Goal: Task Accomplishment & Management: Manage account settings

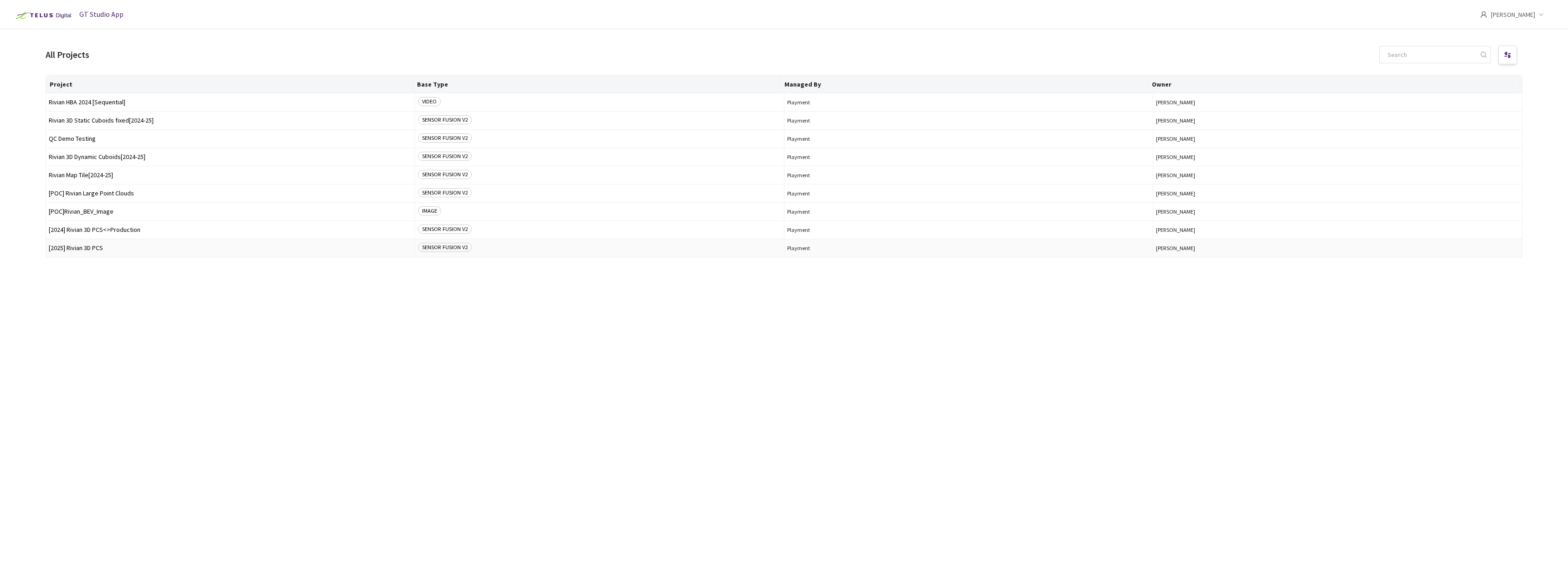
click at [97, 251] on td "[2025] Rivian 3D PCS" at bounding box center [231, 248] width 369 height 18
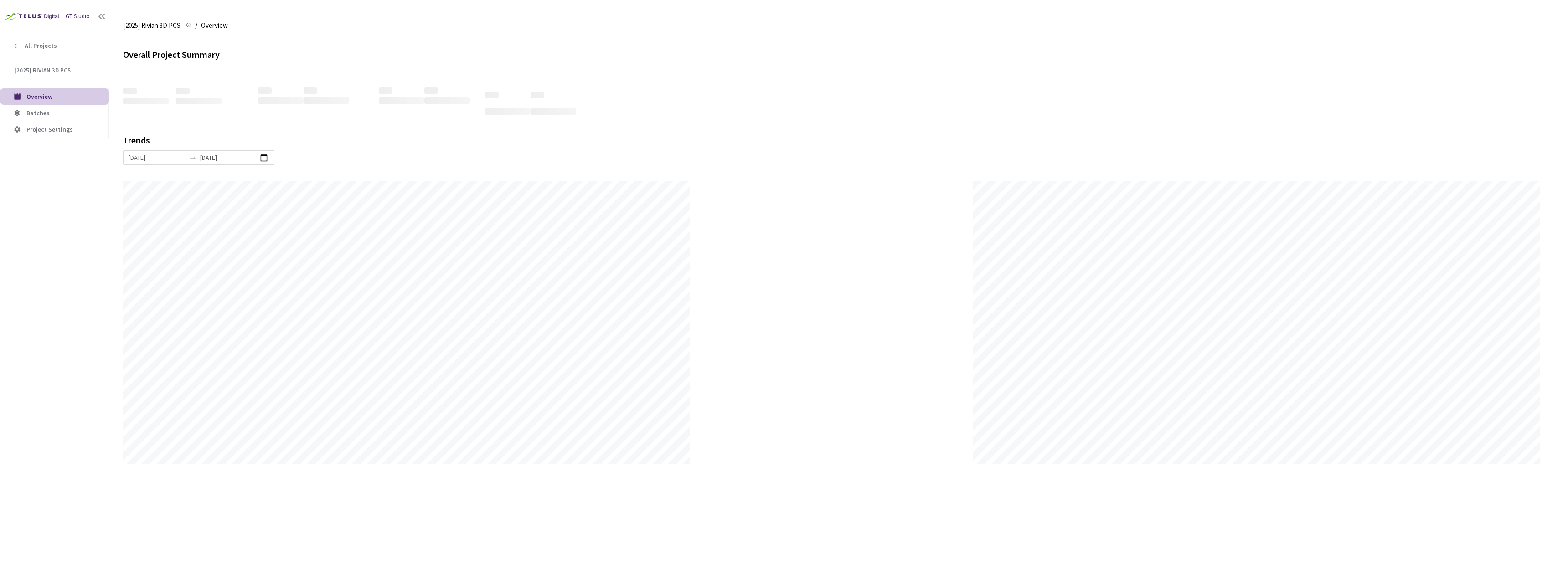
scroll to position [579, 1568]
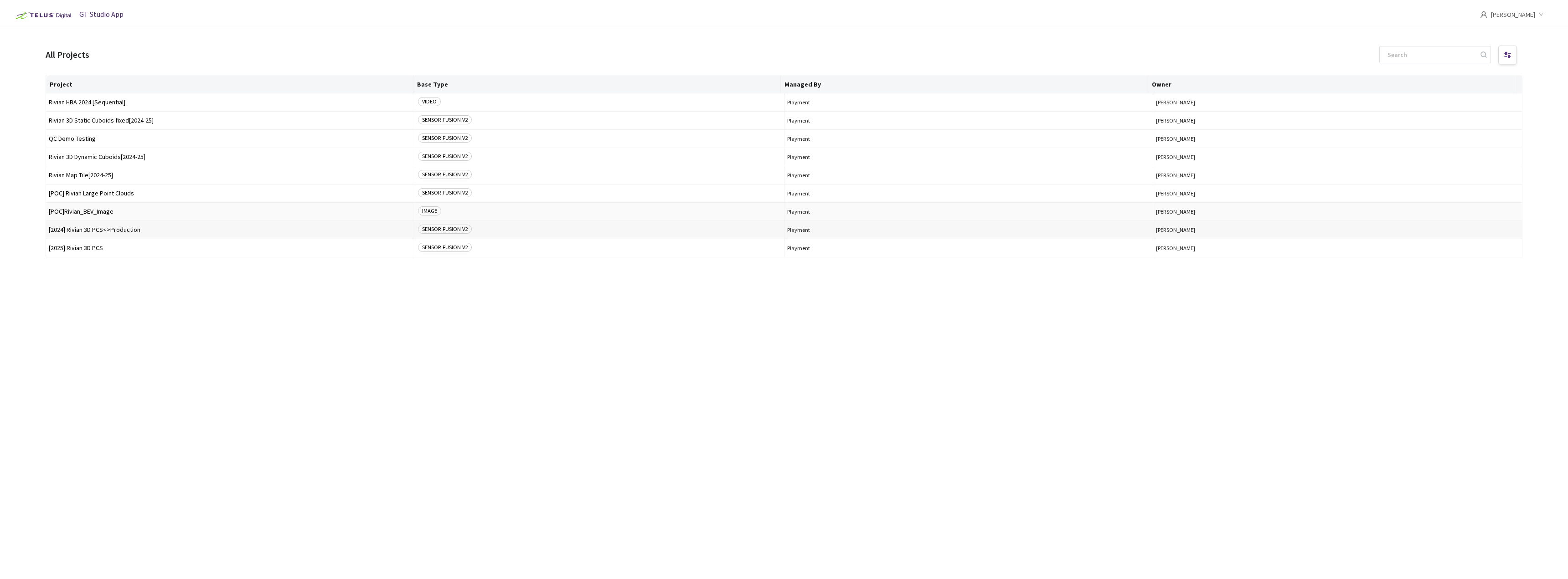
click at [129, 227] on span "[2024] Rivian 3D PCS<>Production" at bounding box center [230, 229] width 363 height 7
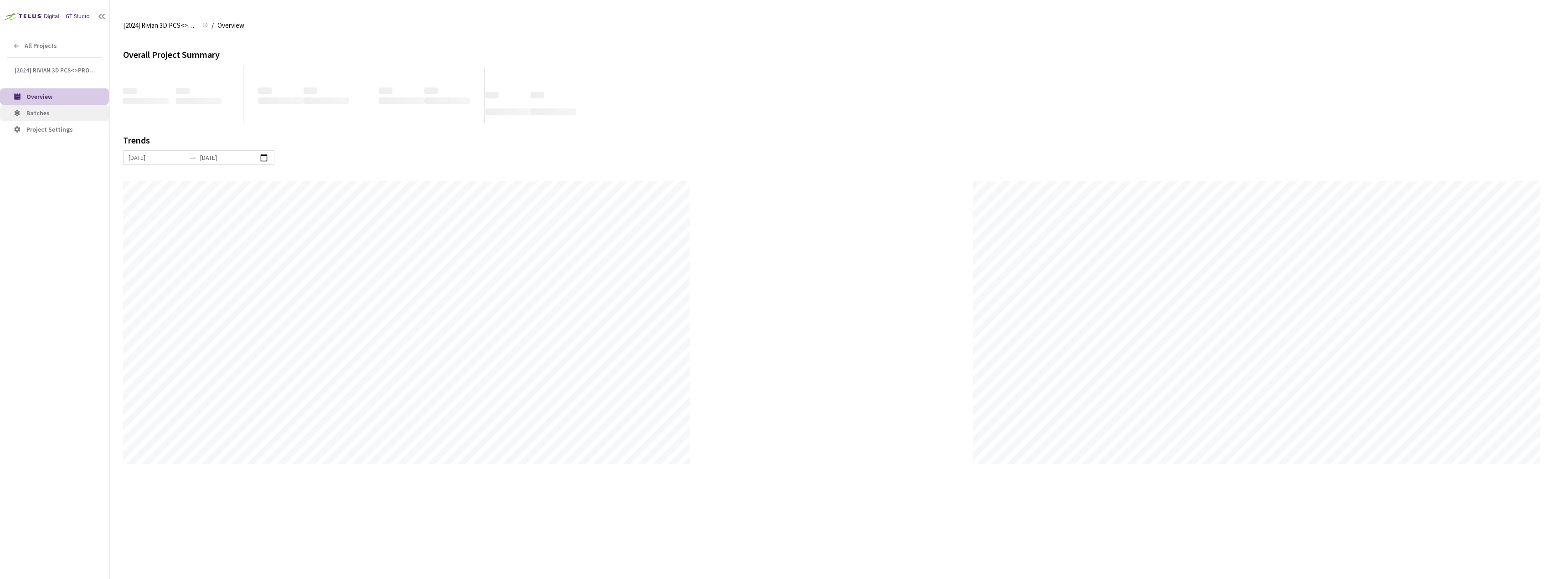
scroll to position [579, 1568]
click at [54, 117] on li "Batches" at bounding box center [54, 113] width 109 height 16
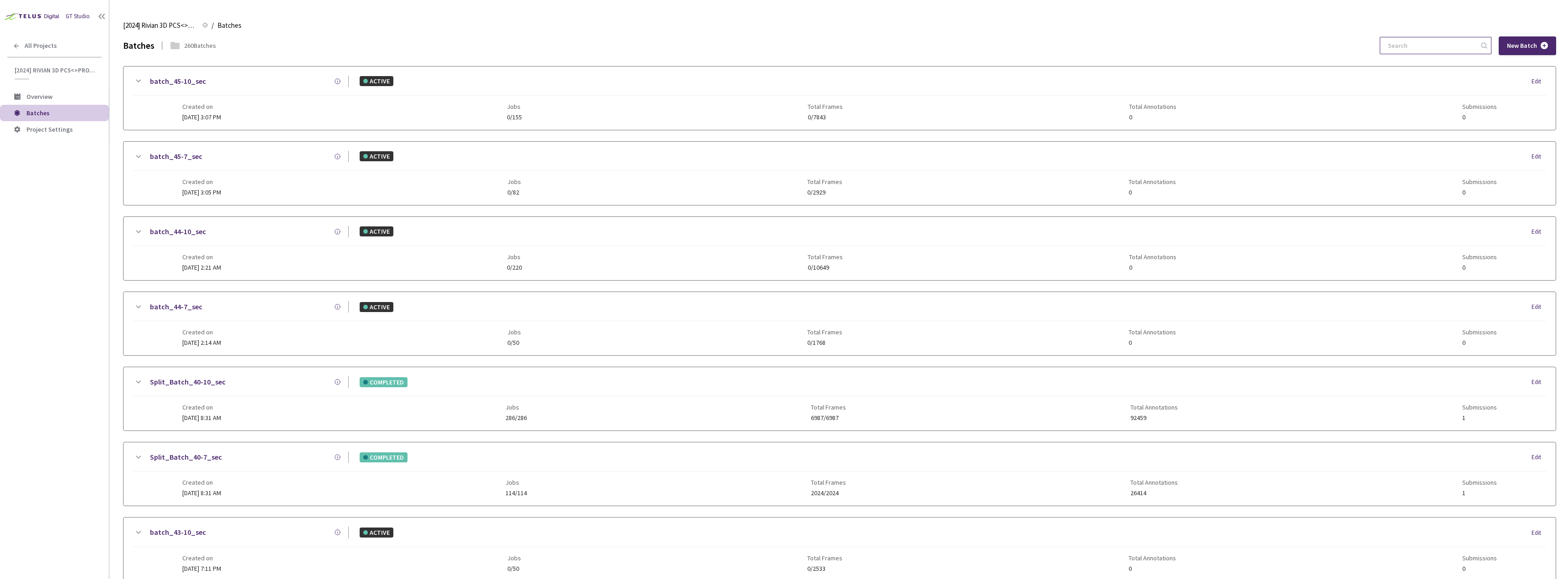
click at [1424, 40] on input at bounding box center [1431, 45] width 97 height 16
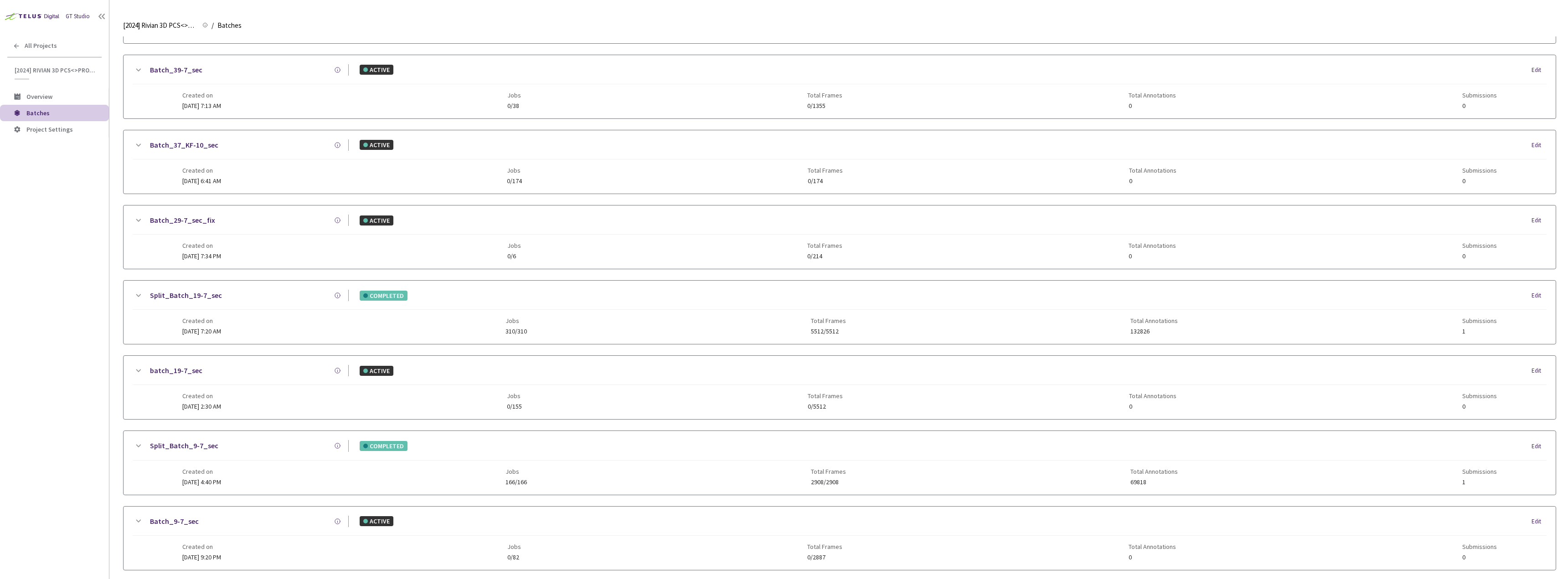
scroll to position [124, 0]
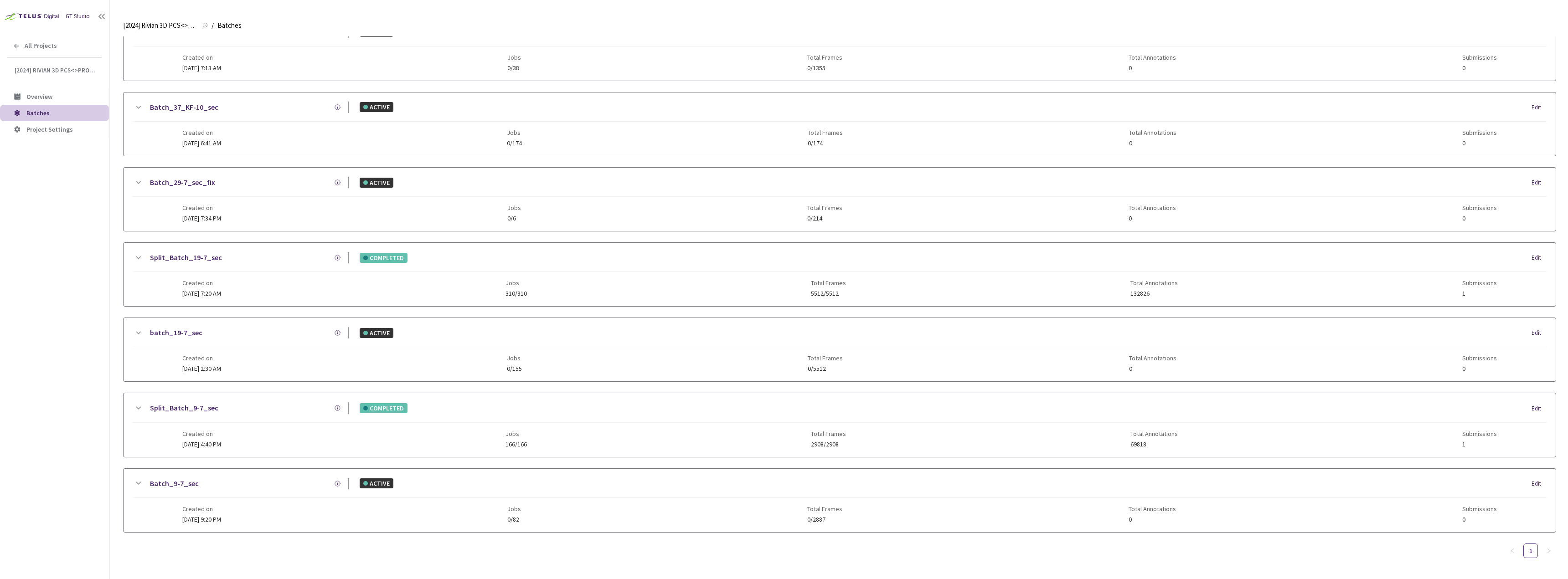
type input "9-7"
click at [315, 411] on div "Split_Batch_9-7_sec" at bounding box center [246, 407] width 205 height 12
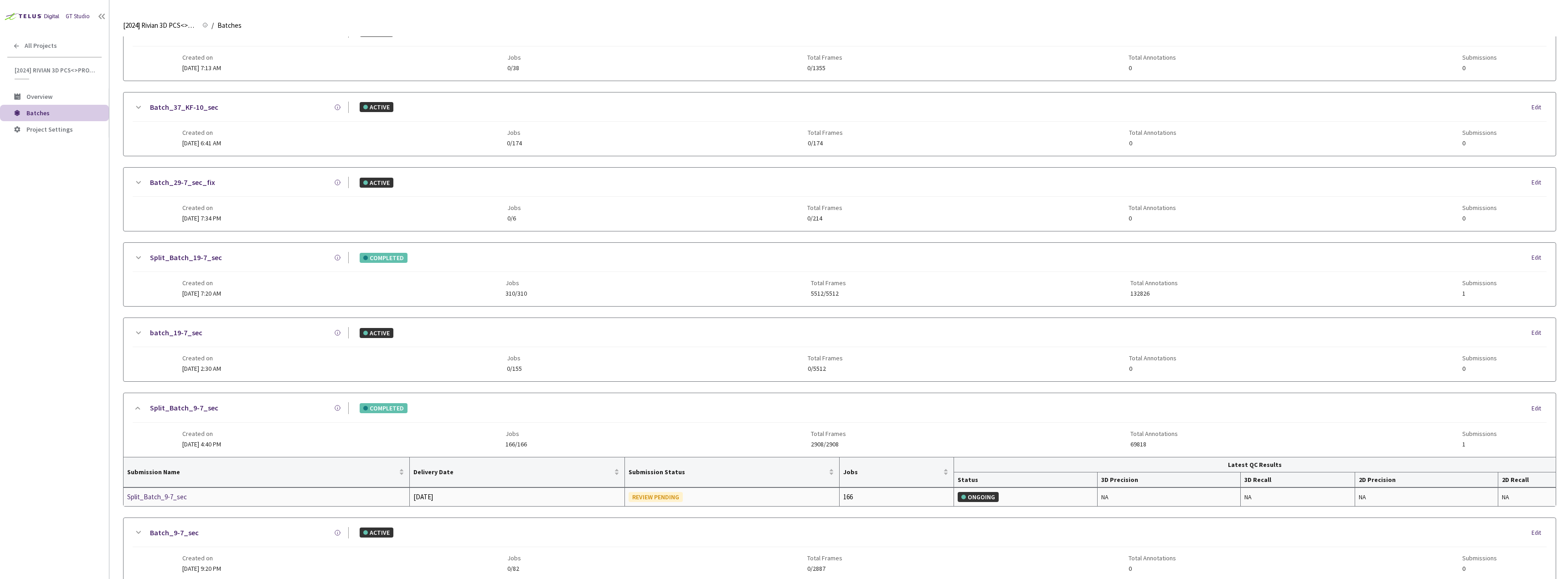
click at [167, 502] on td "Split_Batch_9-7_sec" at bounding box center [267, 497] width 286 height 18
click at [166, 499] on div "Split_Batch_9-7_sec" at bounding box center [175, 497] width 97 height 11
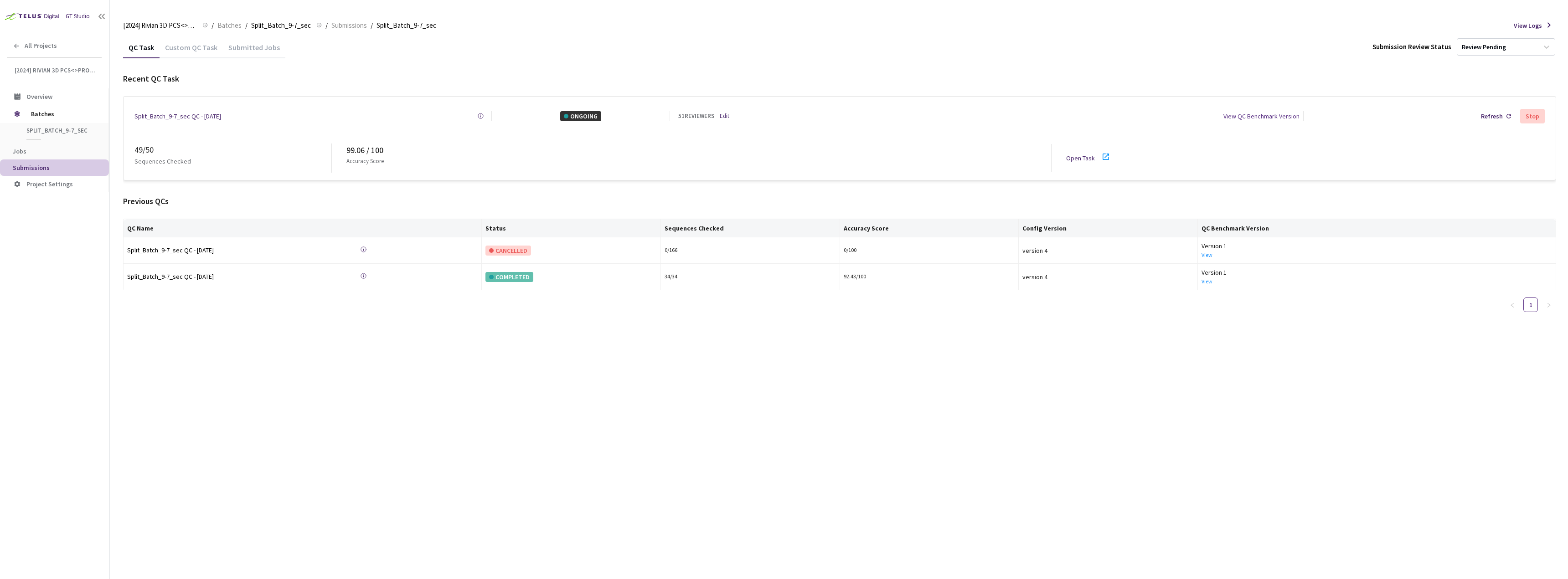
click at [731, 114] on div "51 REVIEWERS Edit" at bounding box center [743, 116] width 130 height 9
click at [727, 116] on link "Edit" at bounding box center [724, 116] width 10 height 9
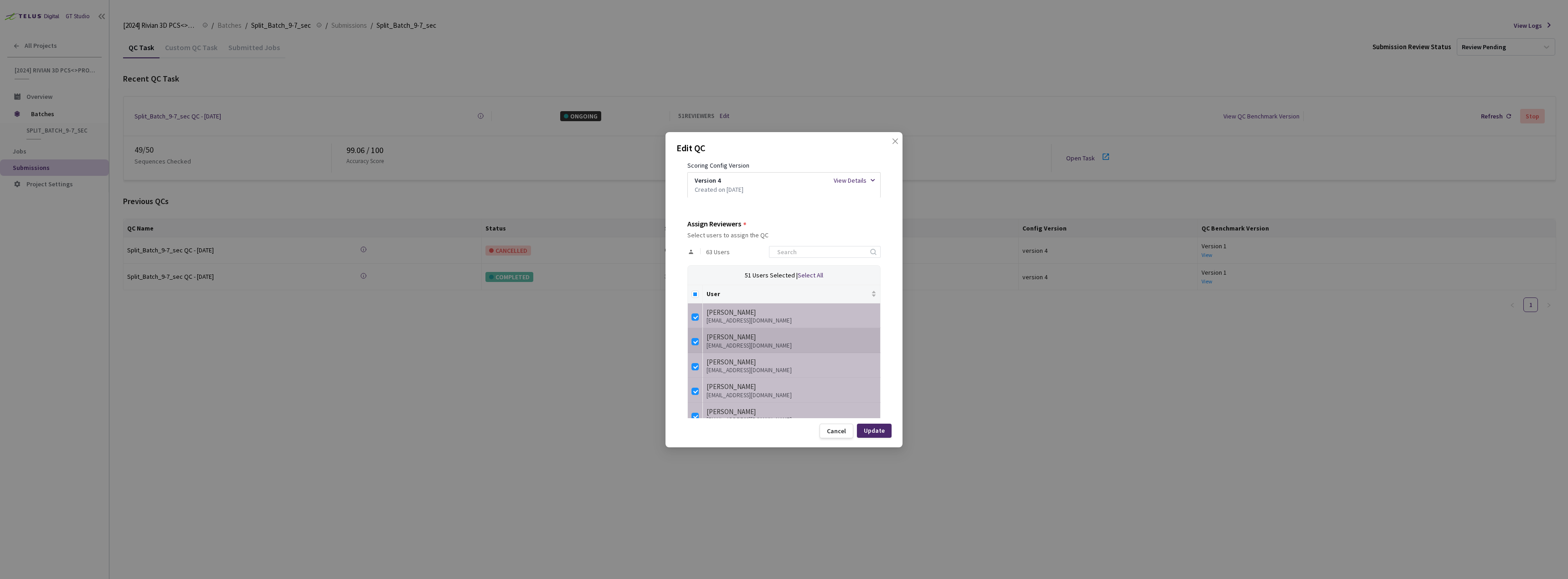
scroll to position [273, 0]
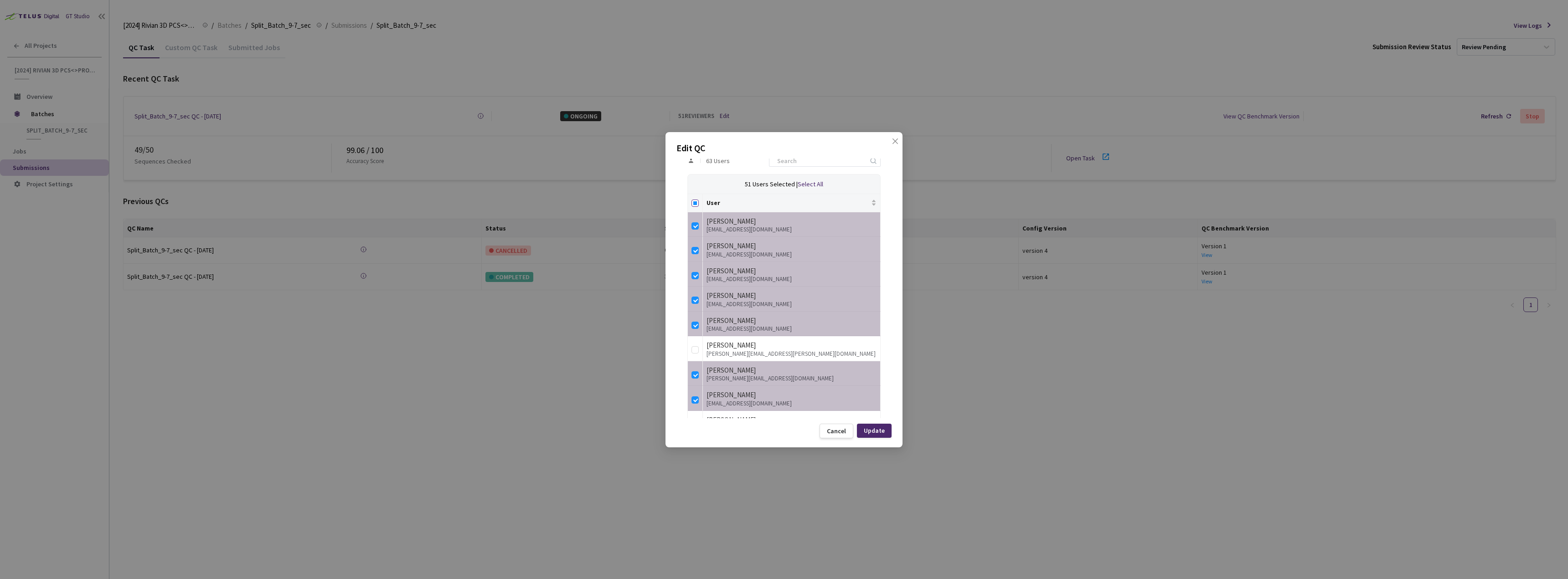
click at [693, 202] on input "Select all" at bounding box center [695, 203] width 7 height 7
checkbox input "true"
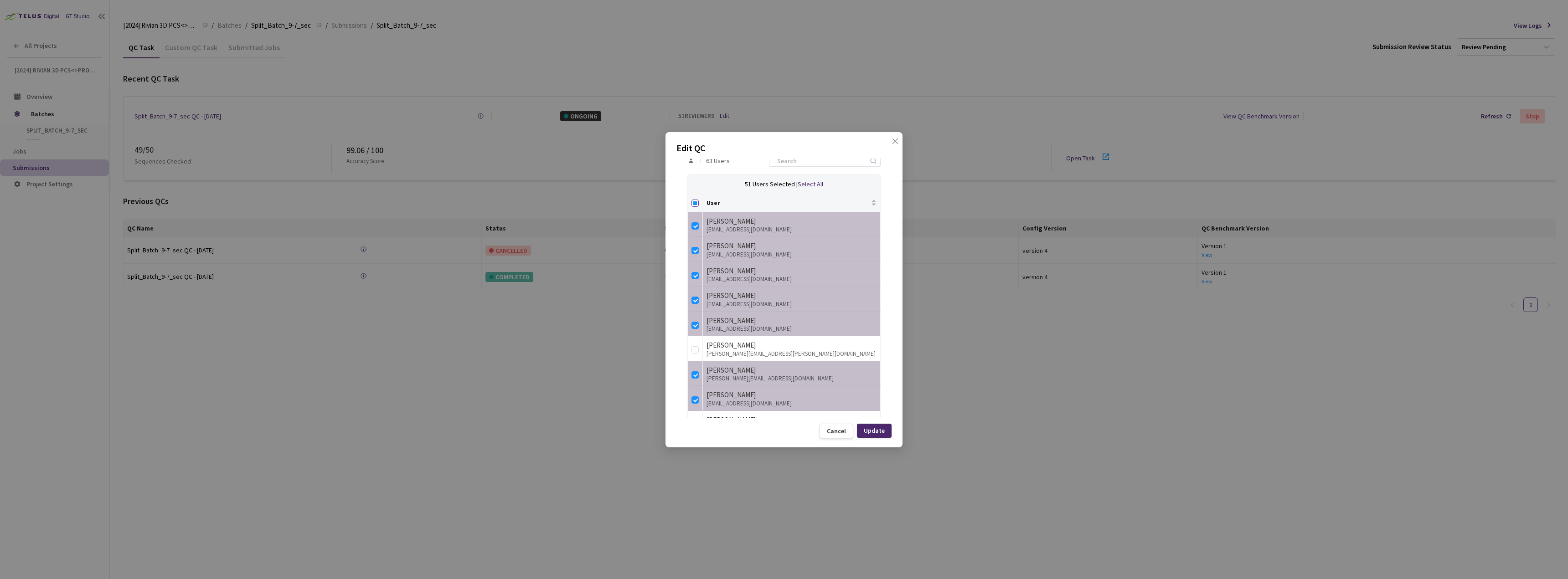
checkbox input "true"
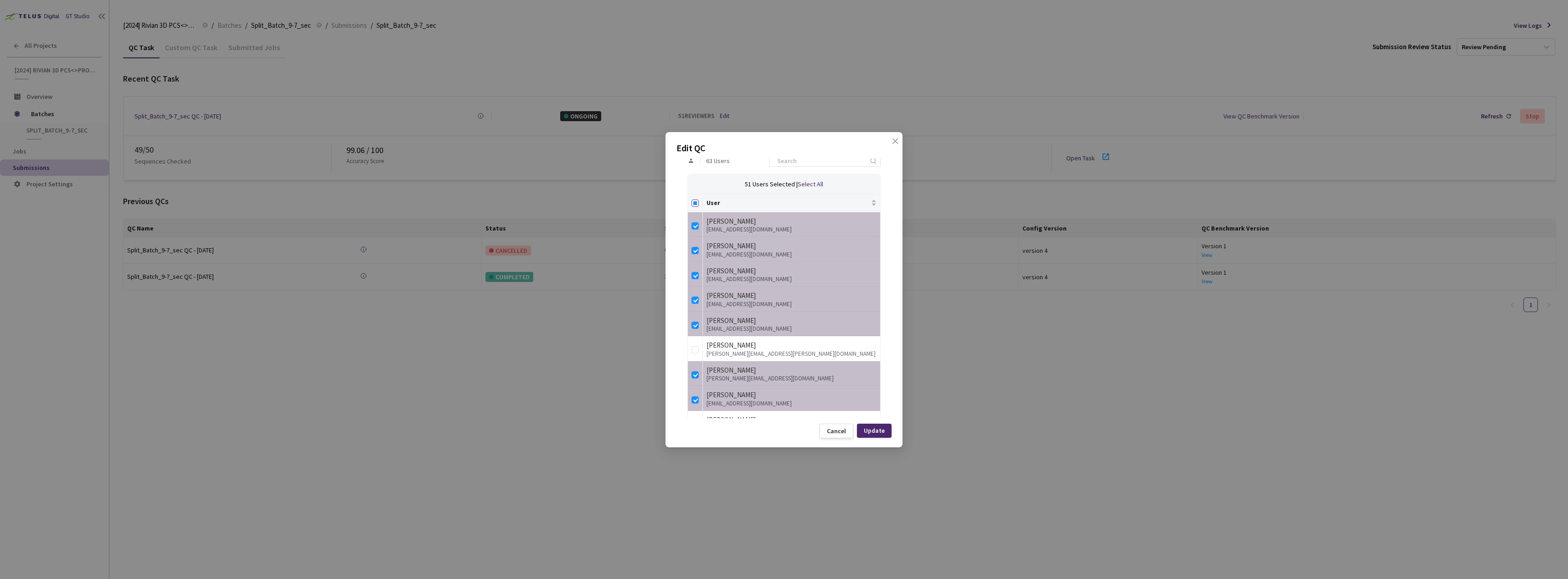
checkbox input "true"
click at [695, 201] on input "Select all" at bounding box center [695, 203] width 7 height 7
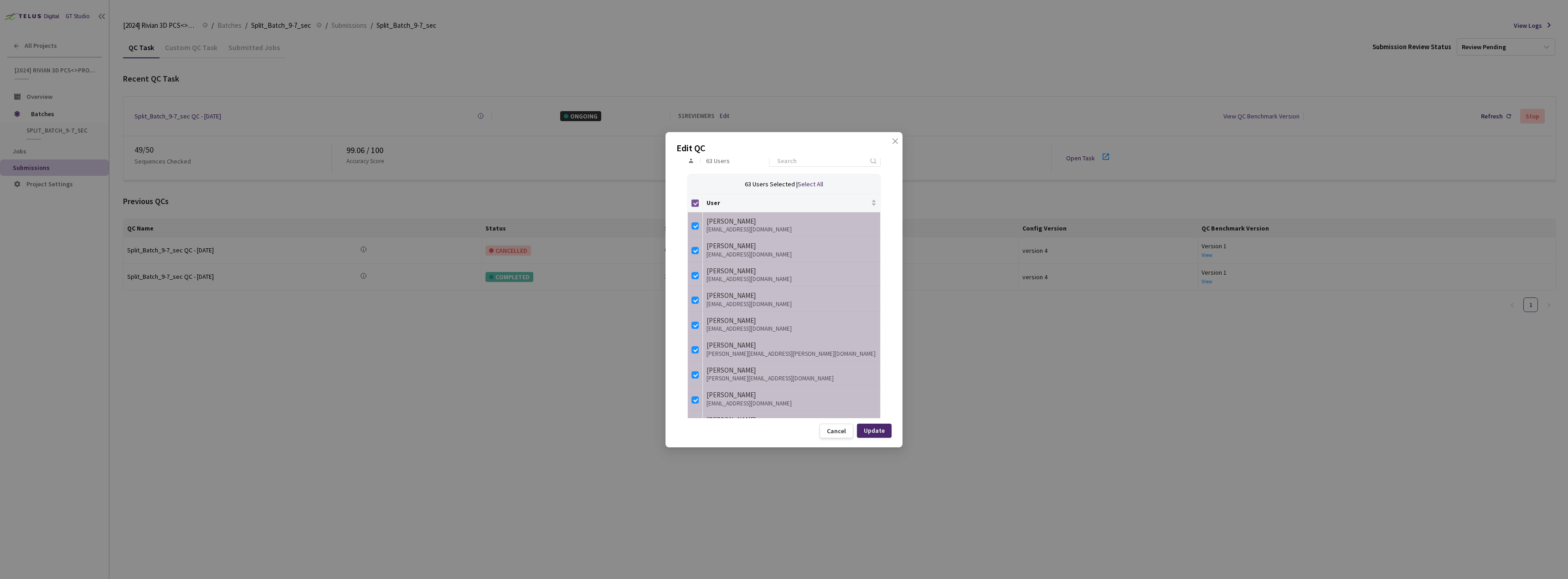
checkbox input "false"
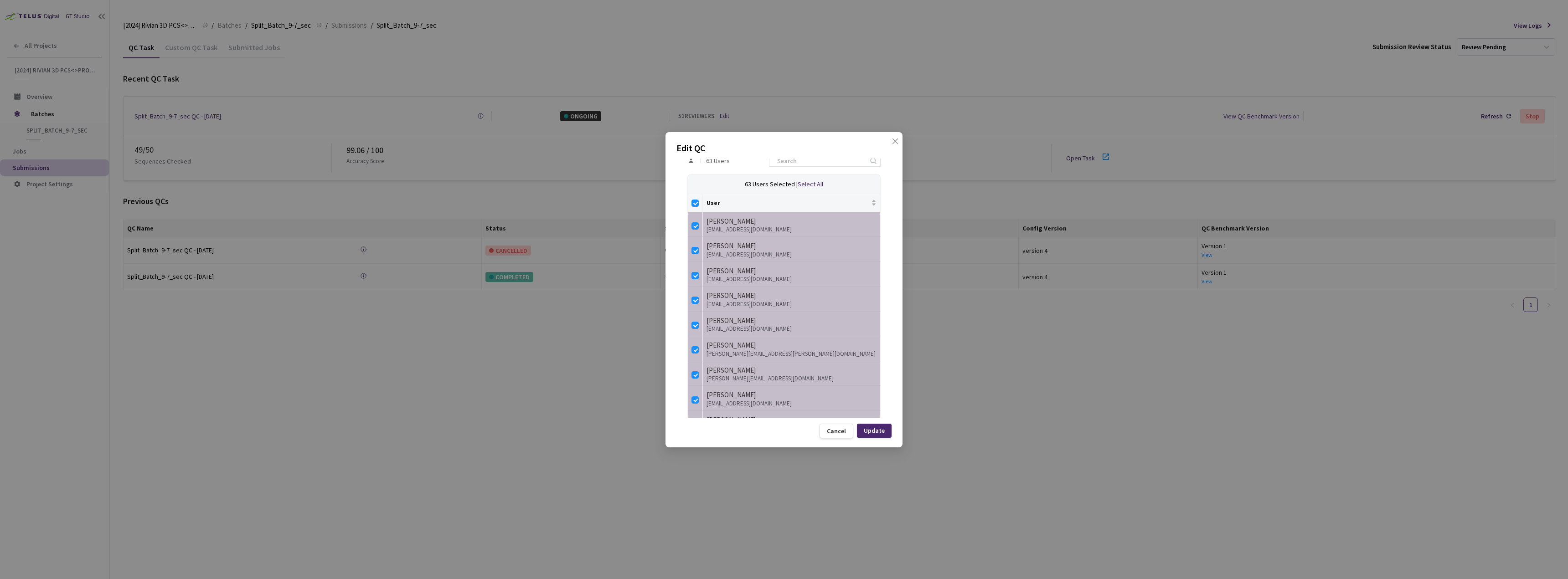
checkbox input "false"
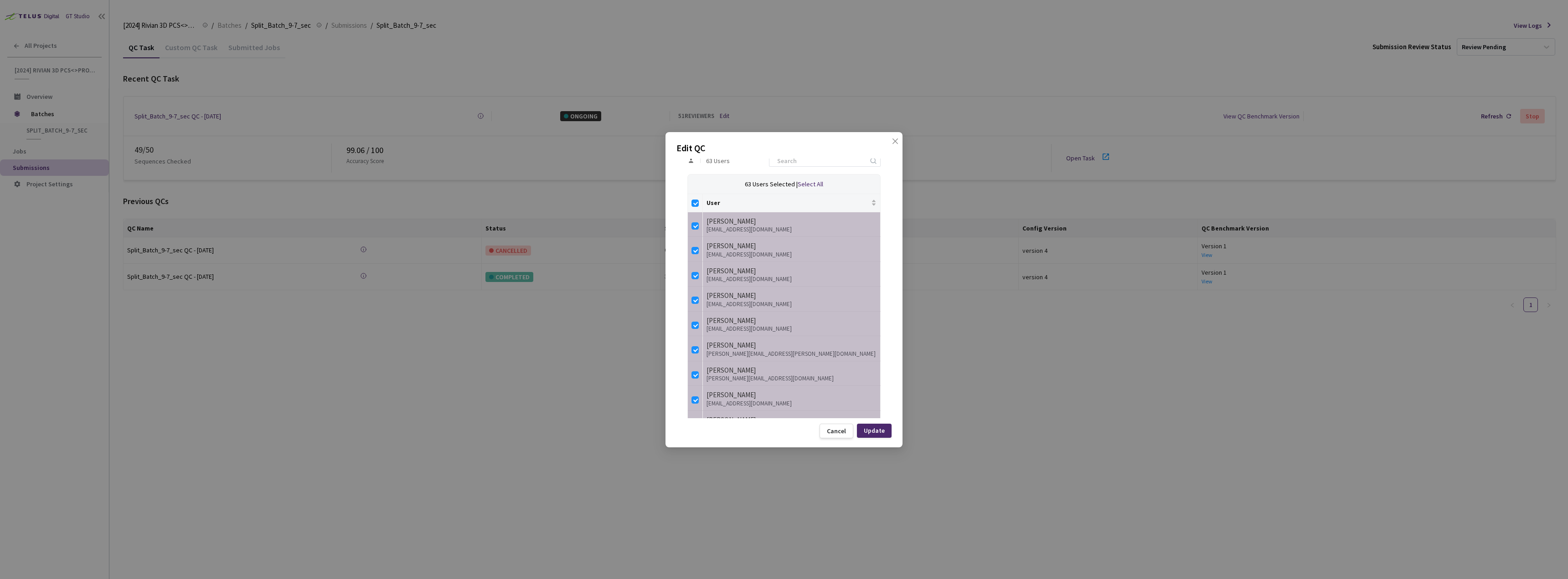
checkbox input "false"
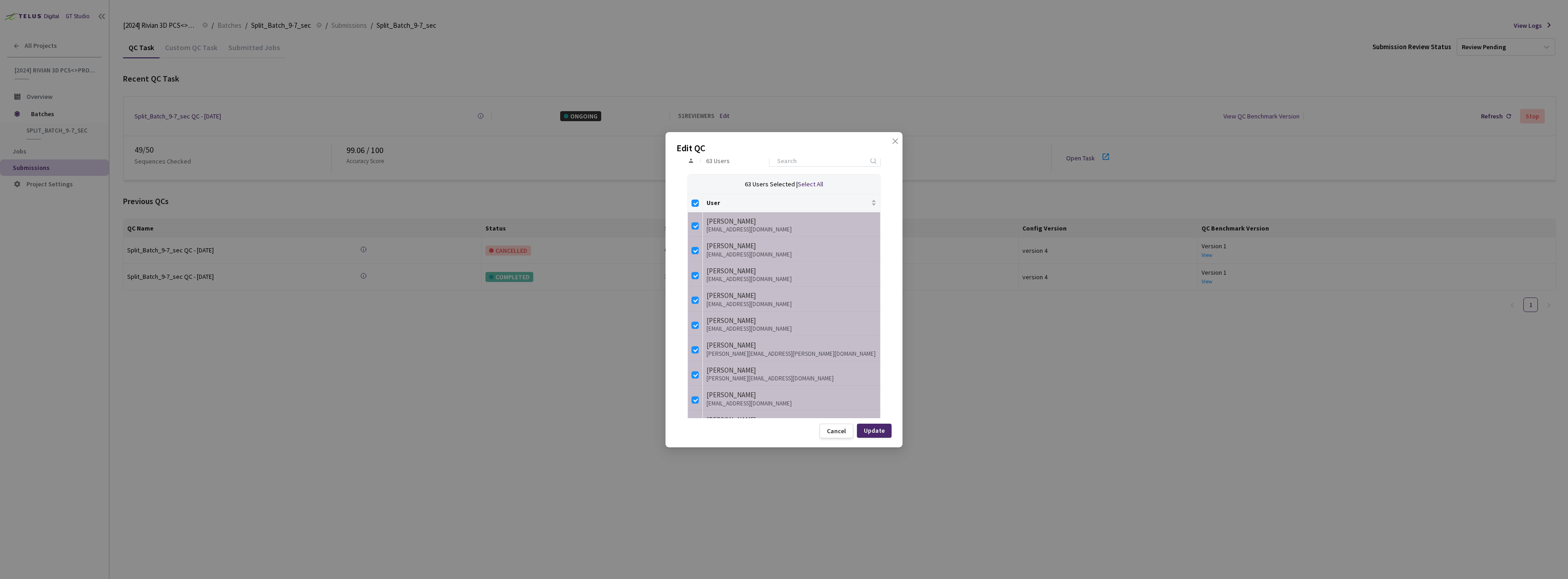
checkbox input "false"
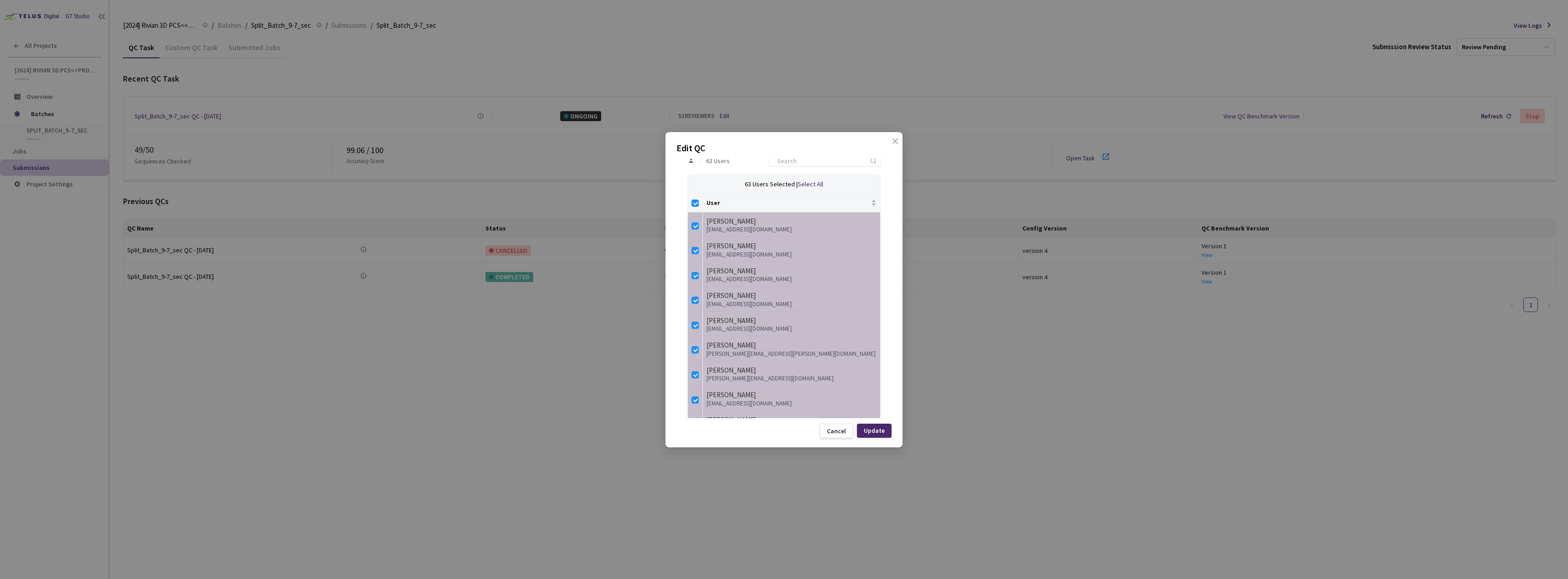
checkbox input "false"
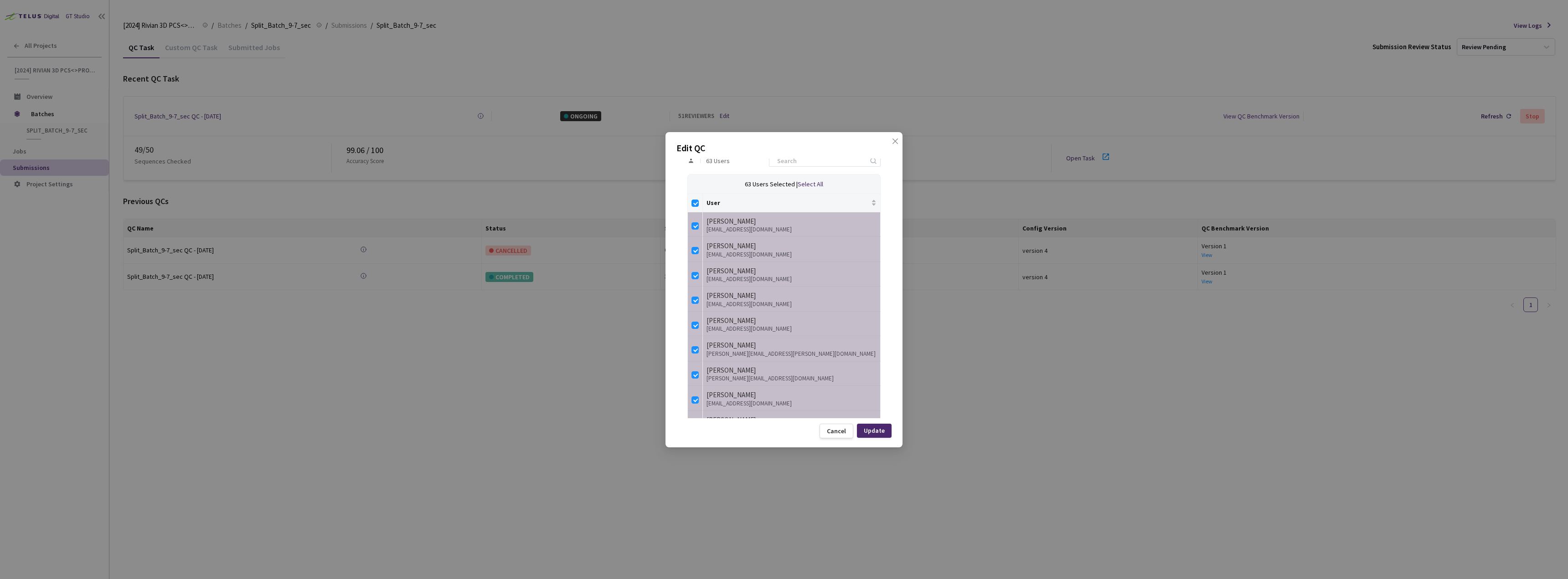
checkbox input "false"
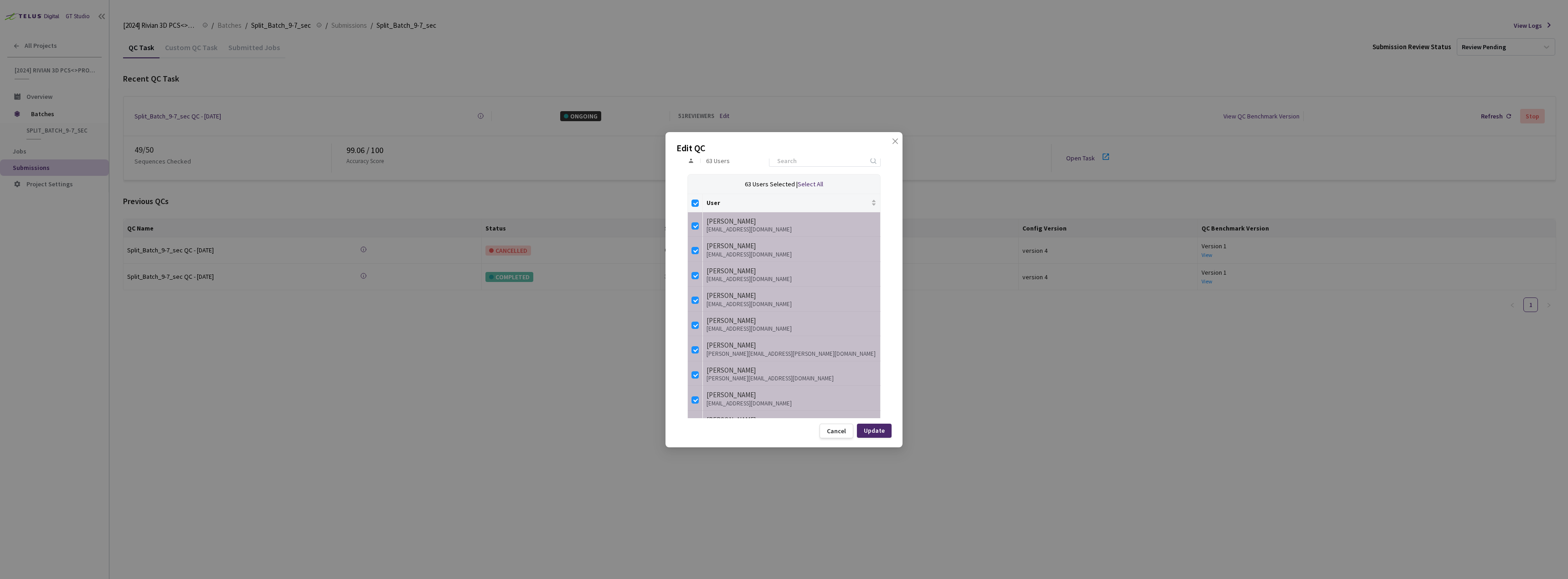
checkbox input "false"
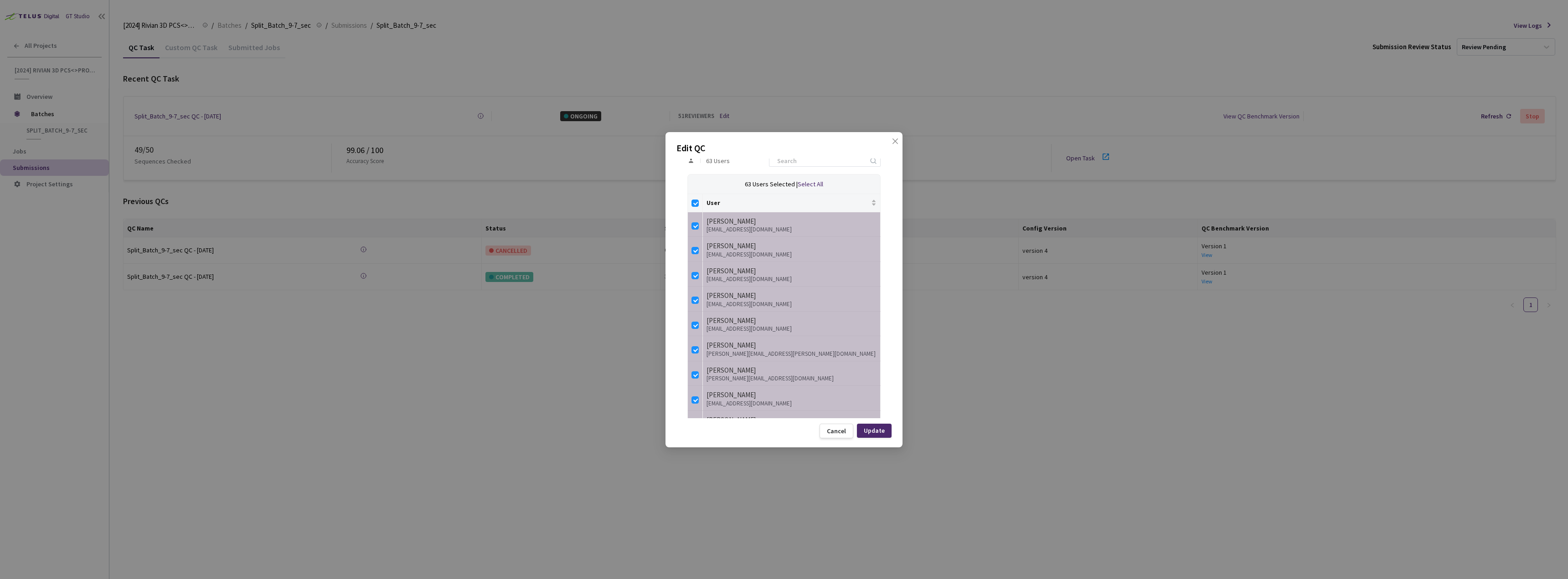
checkbox input "false"
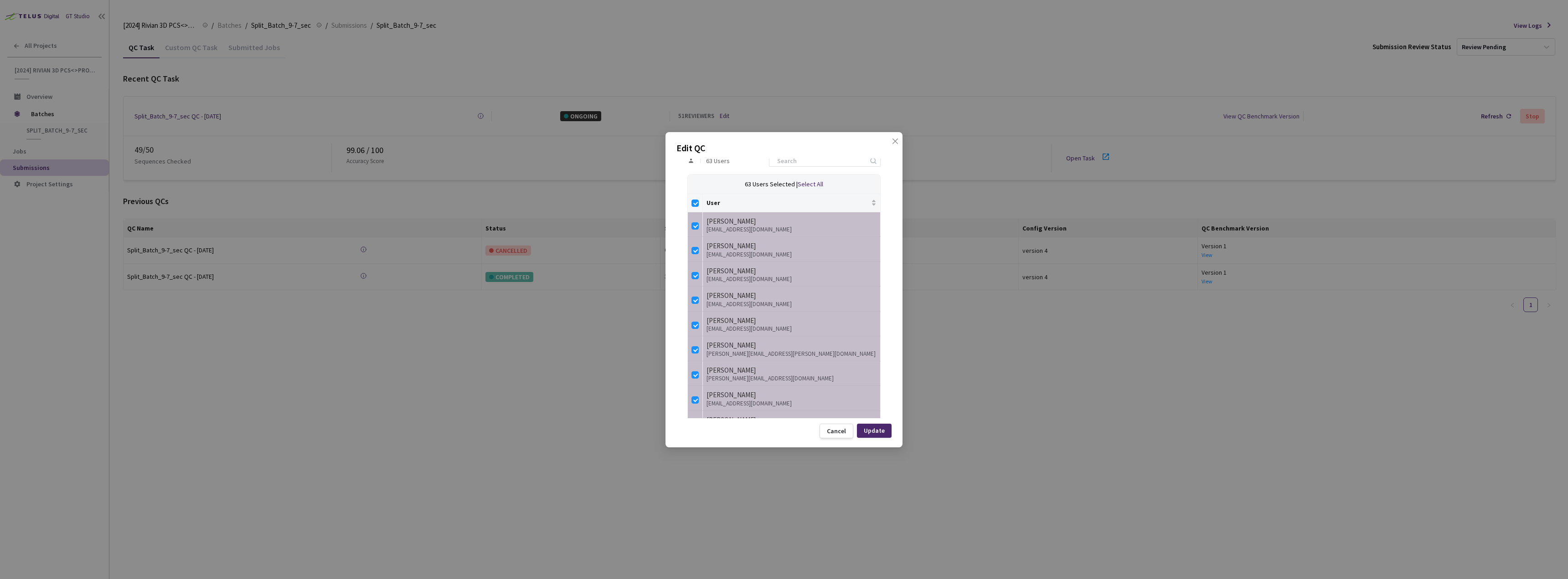
checkbox input "false"
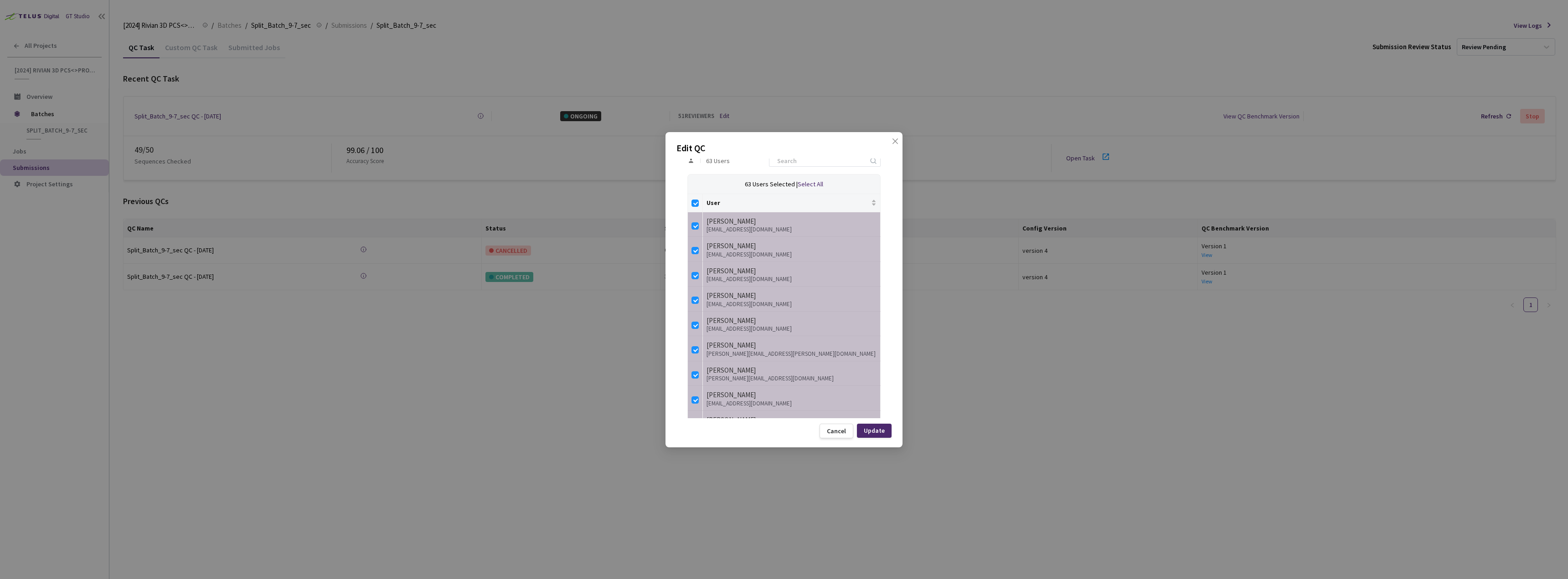
checkbox input "false"
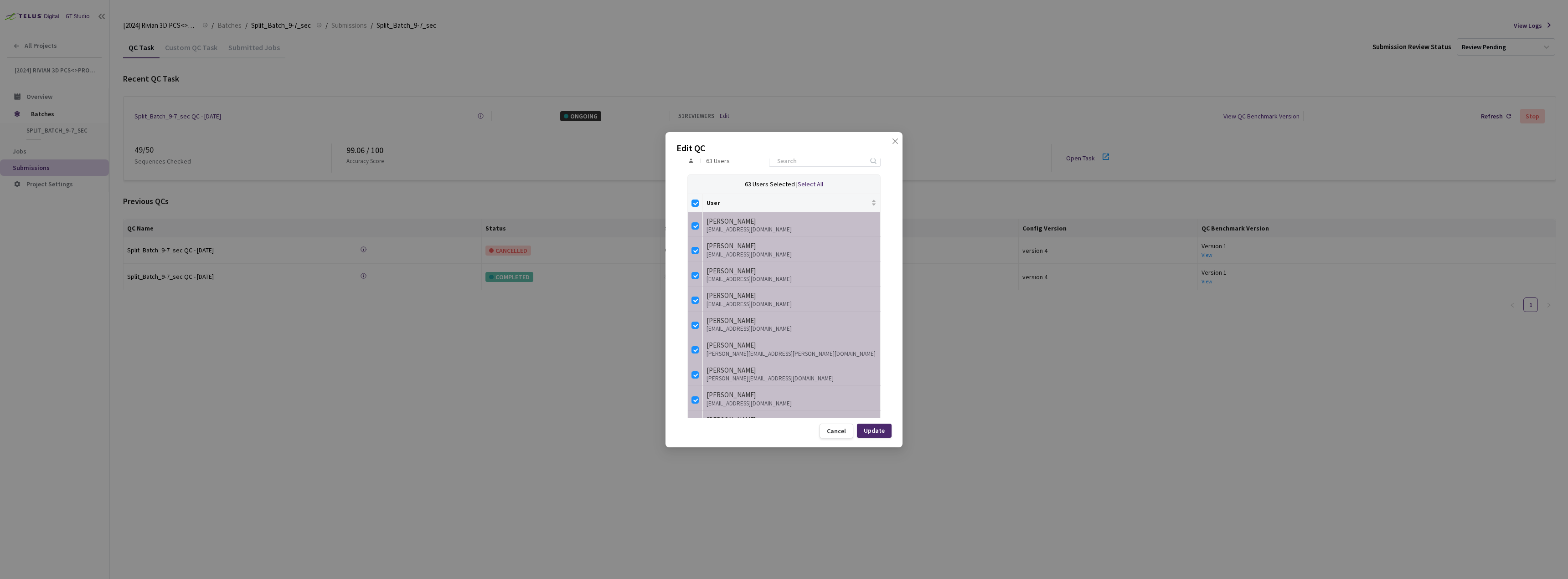
checkbox input "false"
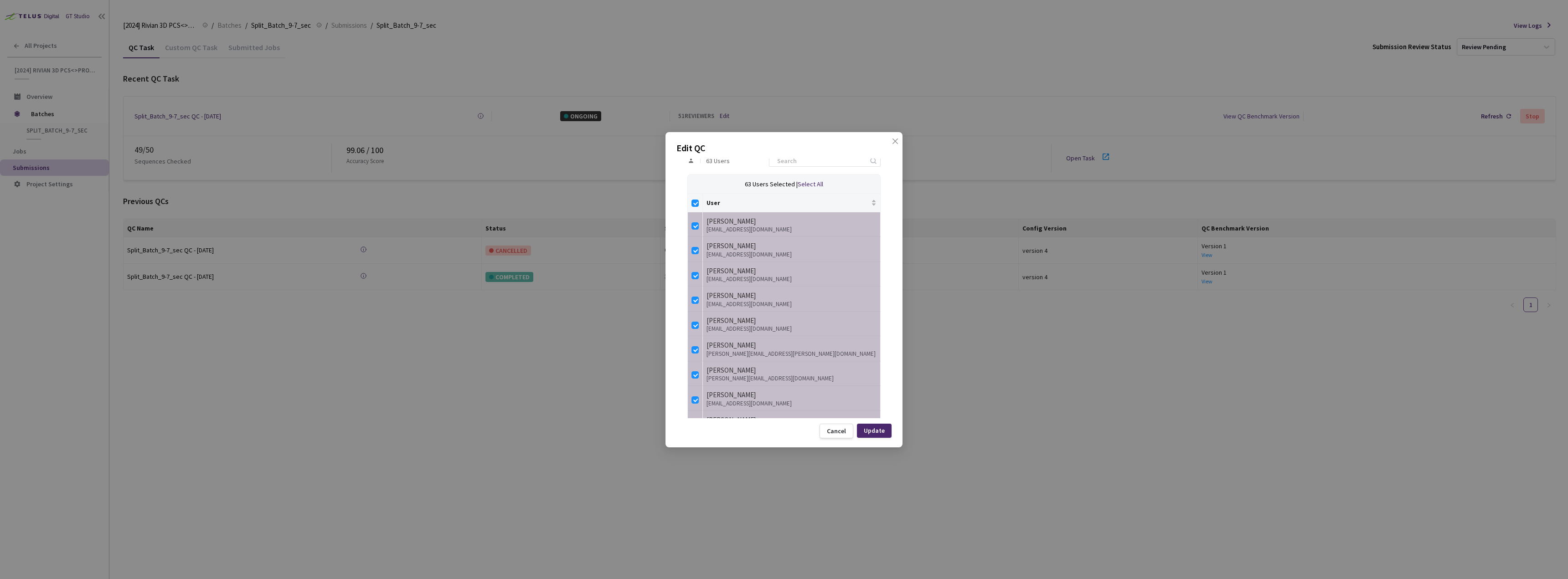
checkbox input "false"
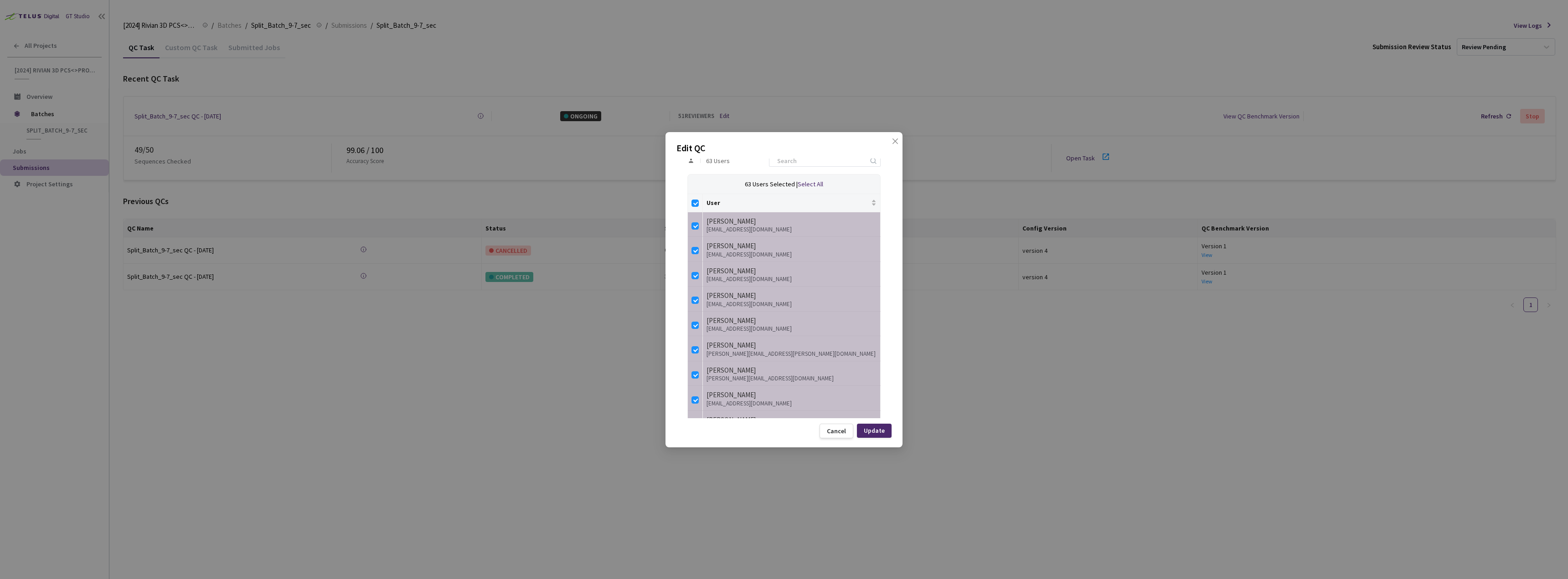
checkbox input "false"
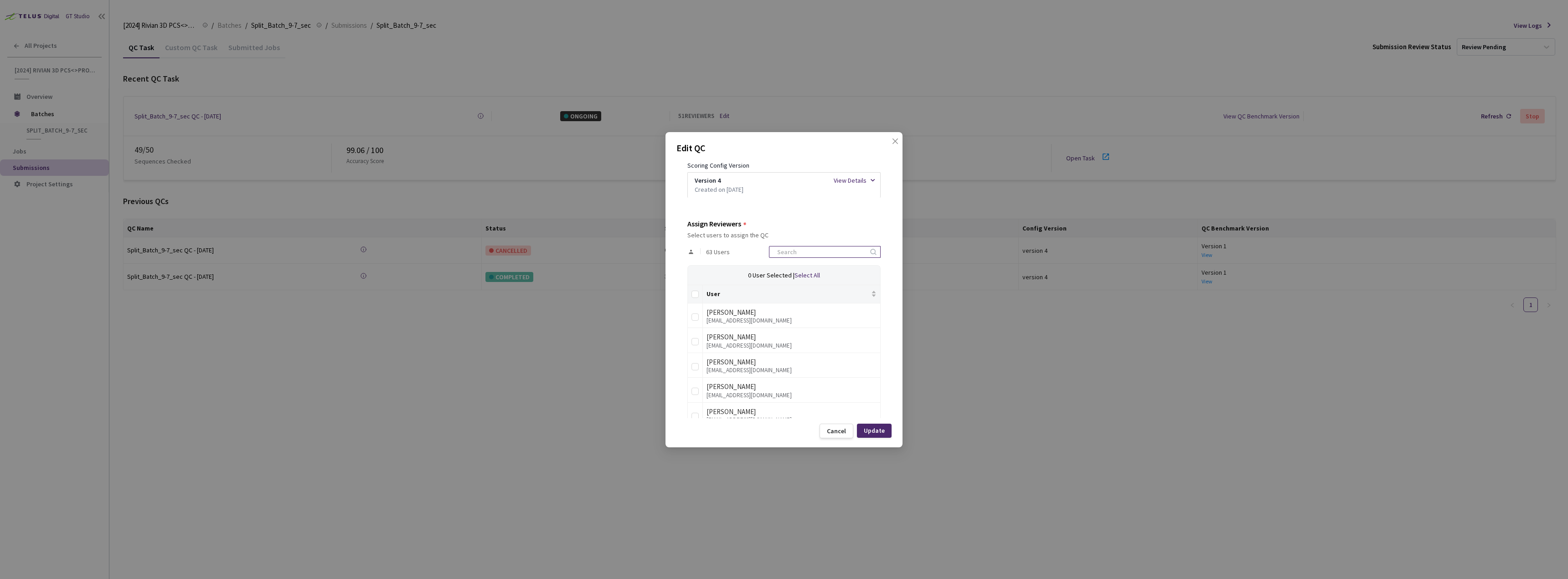
click at [803, 251] on input at bounding box center [821, 252] width 97 height 11
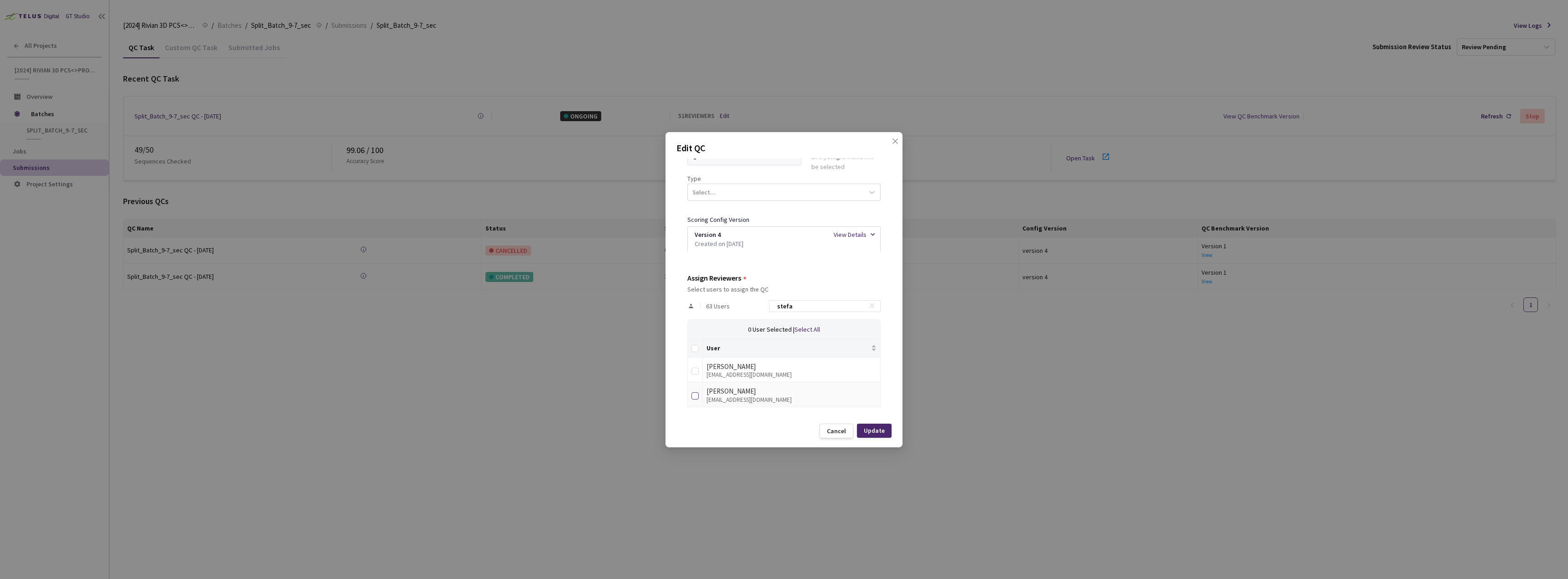
type input "stefa"
click at [693, 389] on label at bounding box center [695, 394] width 7 height 13
click at [693, 392] on input "checkbox" at bounding box center [695, 396] width 7 height 7
checkbox input "true"
click at [883, 429] on div "Update" at bounding box center [874, 431] width 21 height 7
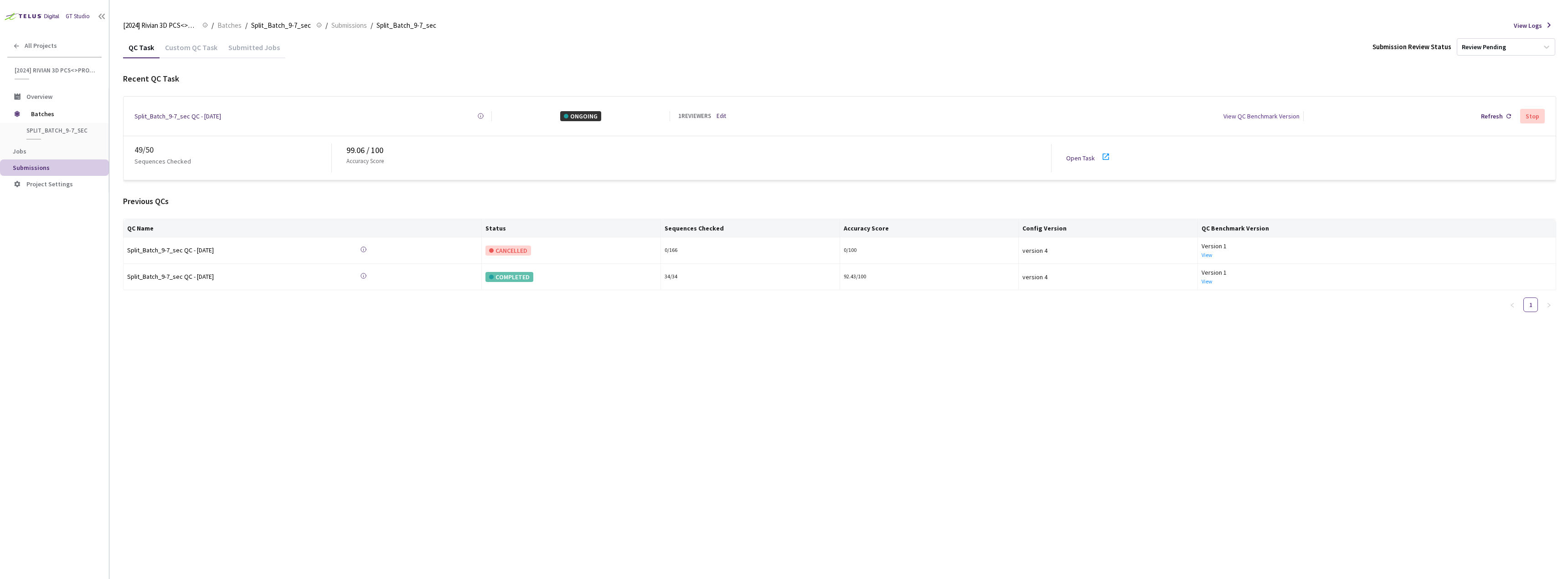
click at [1083, 154] on link "Open Task" at bounding box center [1080, 158] width 29 height 8
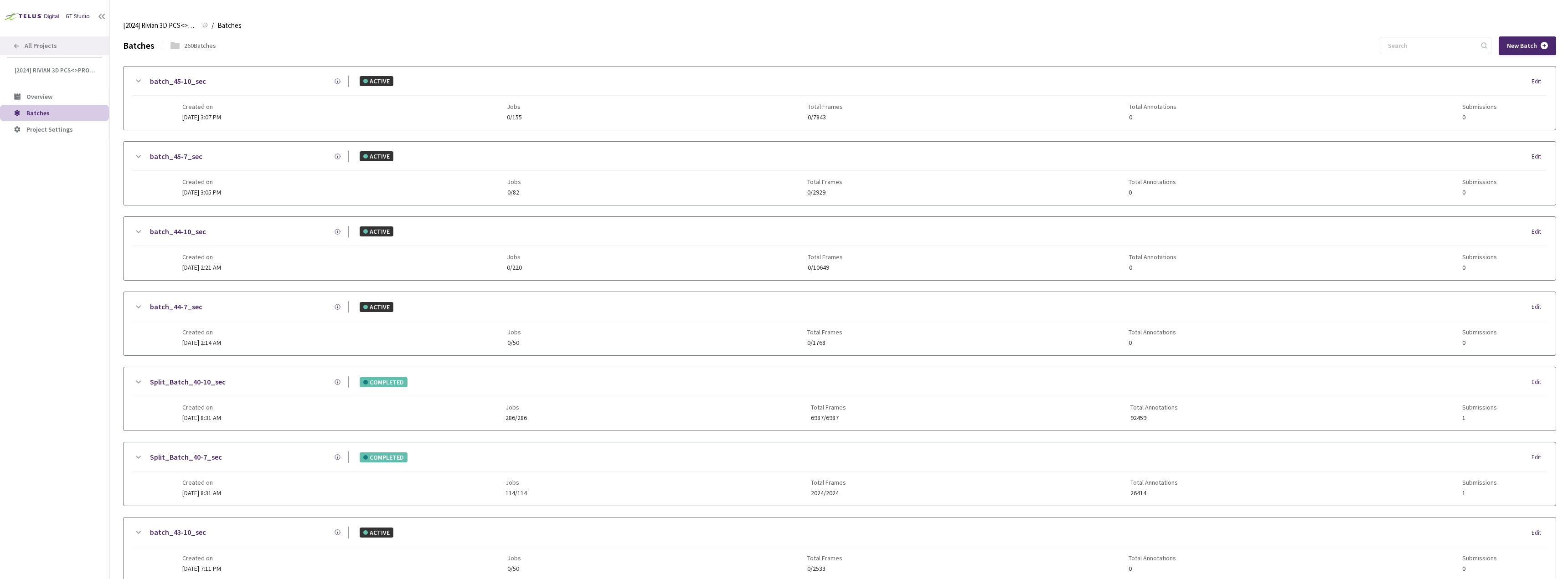
click at [37, 41] on div "All Projects" at bounding box center [54, 46] width 109 height 19
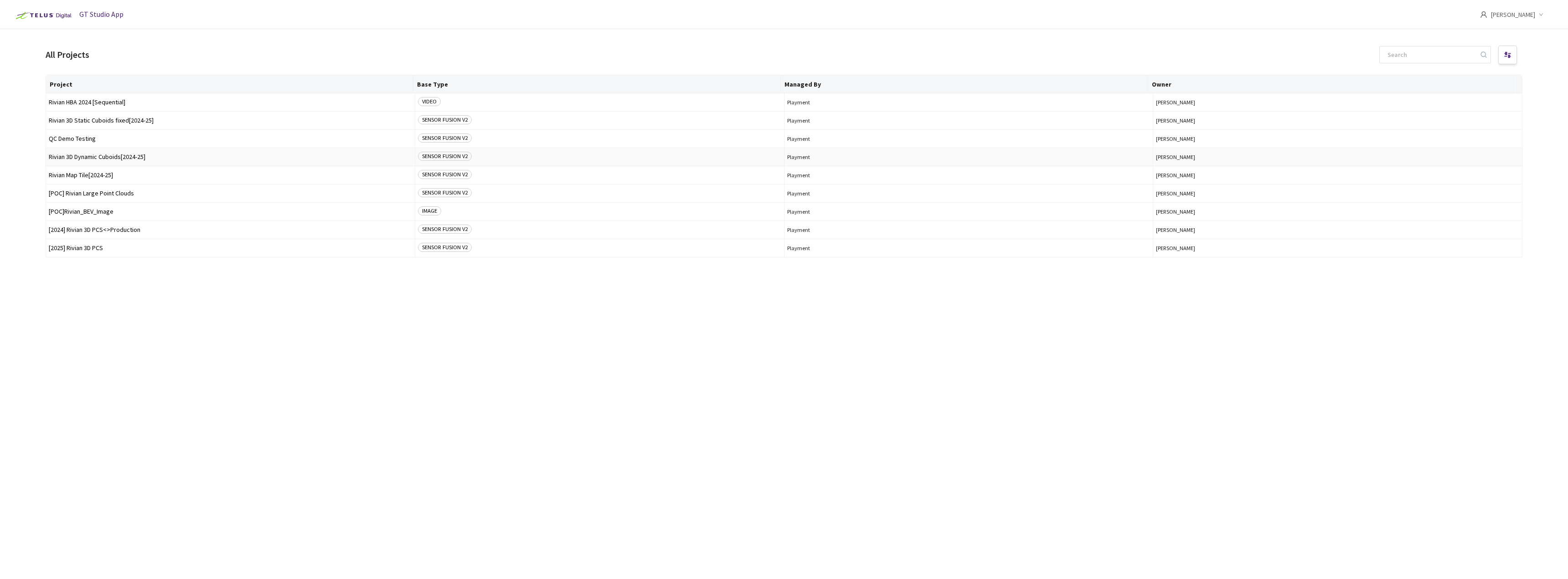
click at [101, 158] on span "Rivian 3D Dynamic Cuboids[2024-25]" at bounding box center [230, 156] width 363 height 7
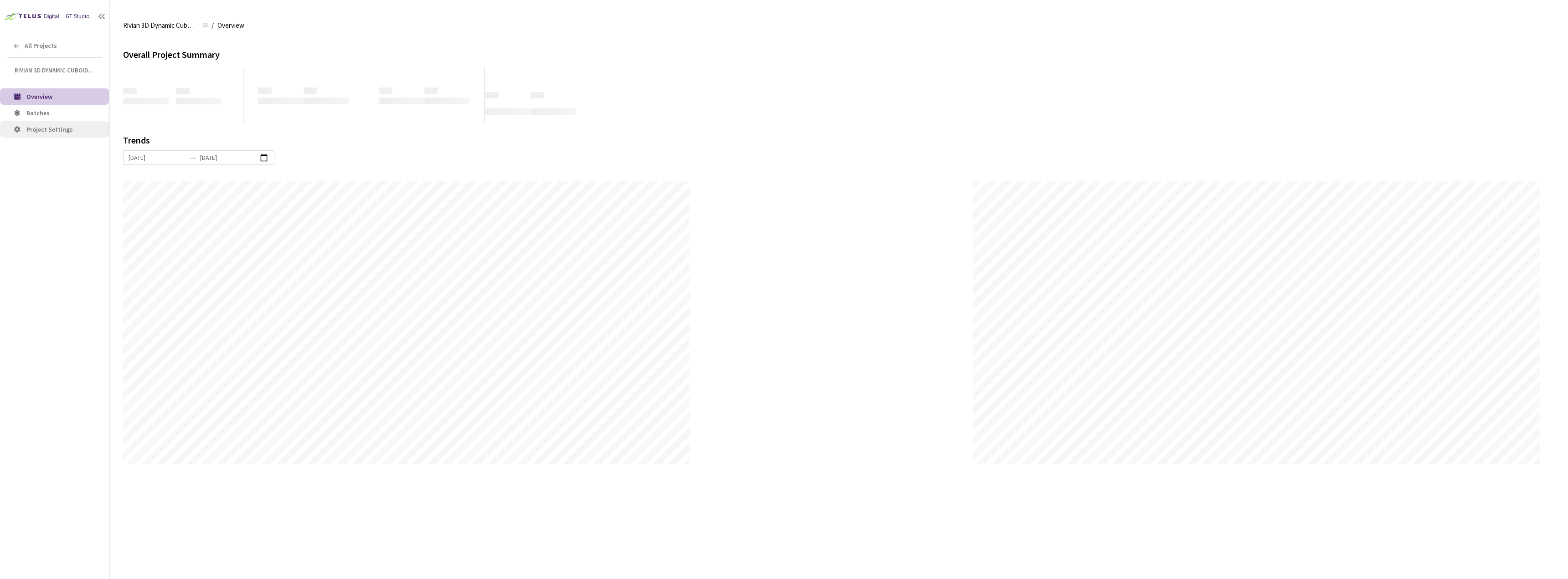
scroll to position [579, 1568]
click at [74, 122] on li "Project Settings" at bounding box center [54, 129] width 109 height 16
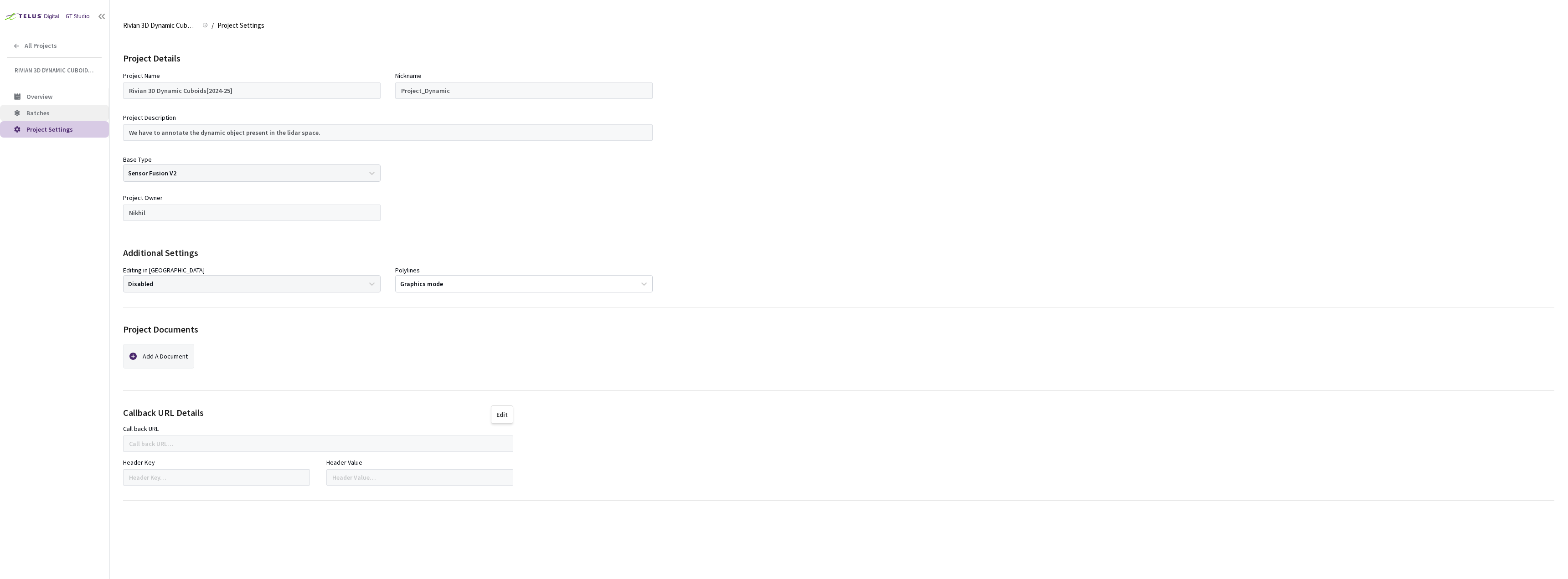
click at [66, 117] on li "Batches" at bounding box center [54, 113] width 109 height 16
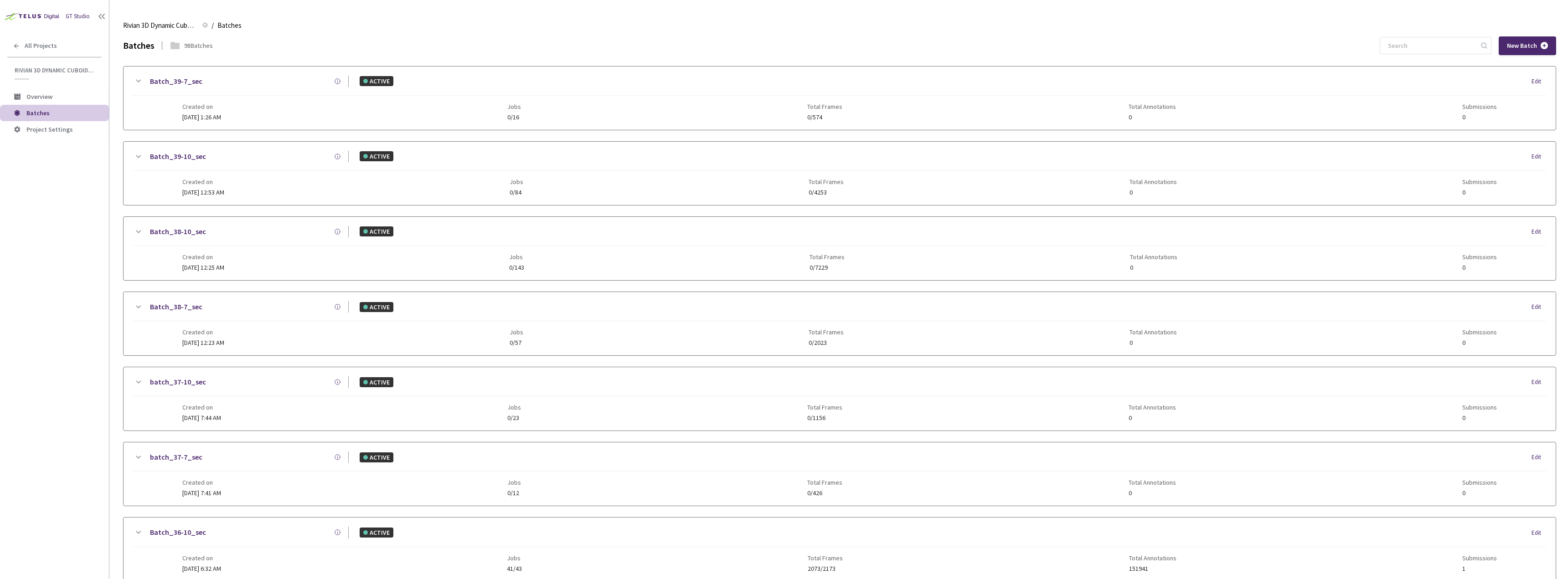
click at [1405, 33] on div "Rivian 3D Dynamic Cuboids[2024-25] Rivian 3D Dynamic Cuboids[2024-25] / Batches…" at bounding box center [839, 26] width 1433 height 22
click at [1405, 42] on input at bounding box center [1431, 45] width 97 height 16
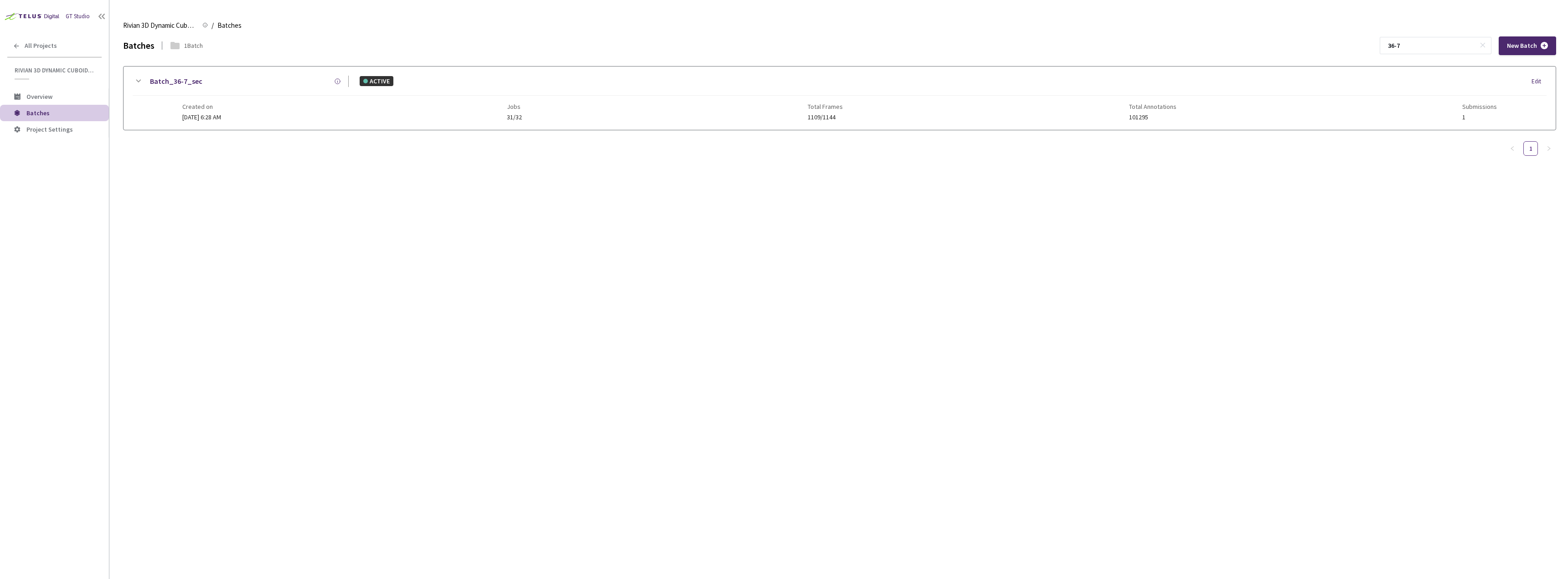
type input "36-7"
click at [867, 126] on div "Batch_36-7_sec ACTIVE Edit Created on [DATE] 6:28 AM Jobs 31/32 Total Frames 11…" at bounding box center [839, 98] width 1432 height 63
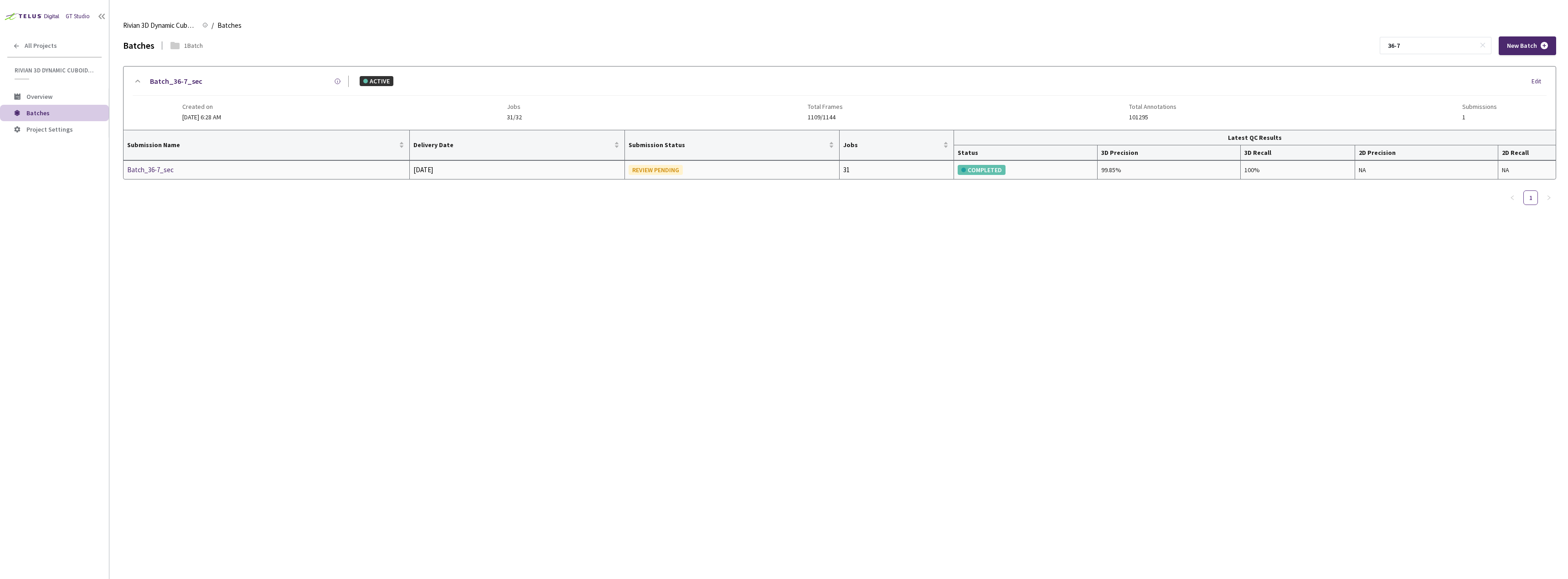
click at [153, 168] on div "Batch_36-7_sec" at bounding box center [175, 170] width 97 height 11
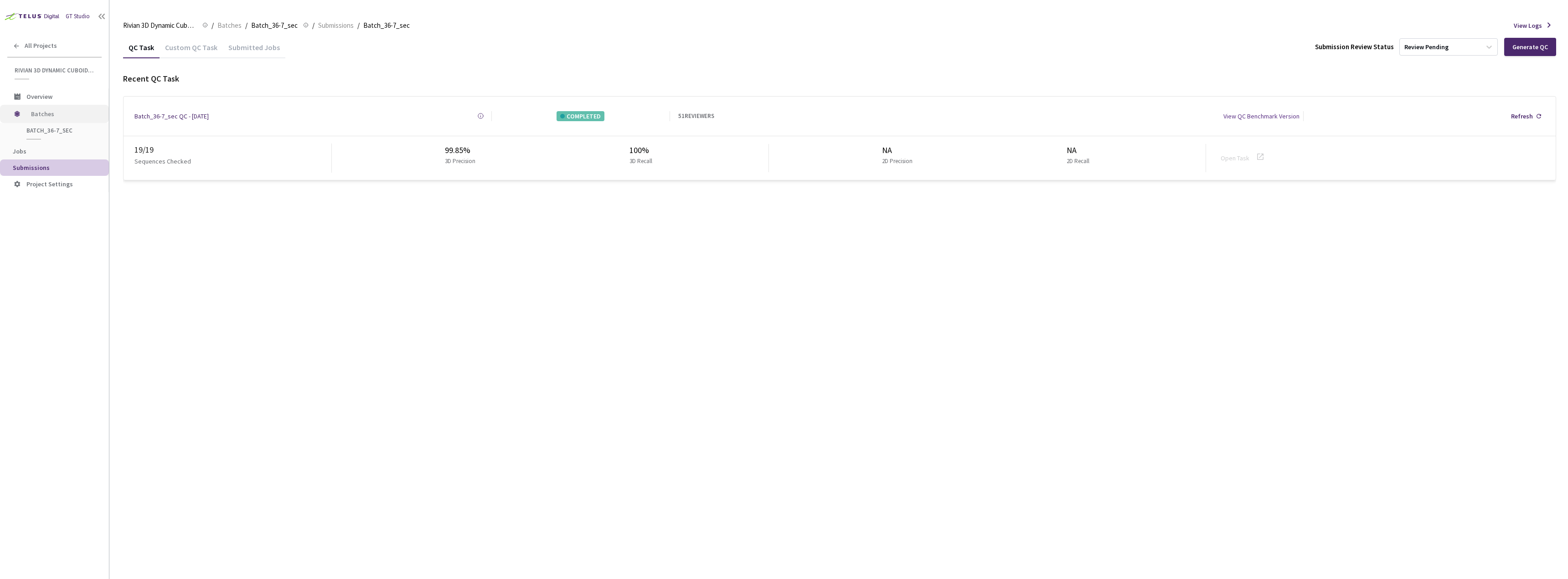
click at [44, 120] on span "Batches" at bounding box center [62, 114] width 63 height 18
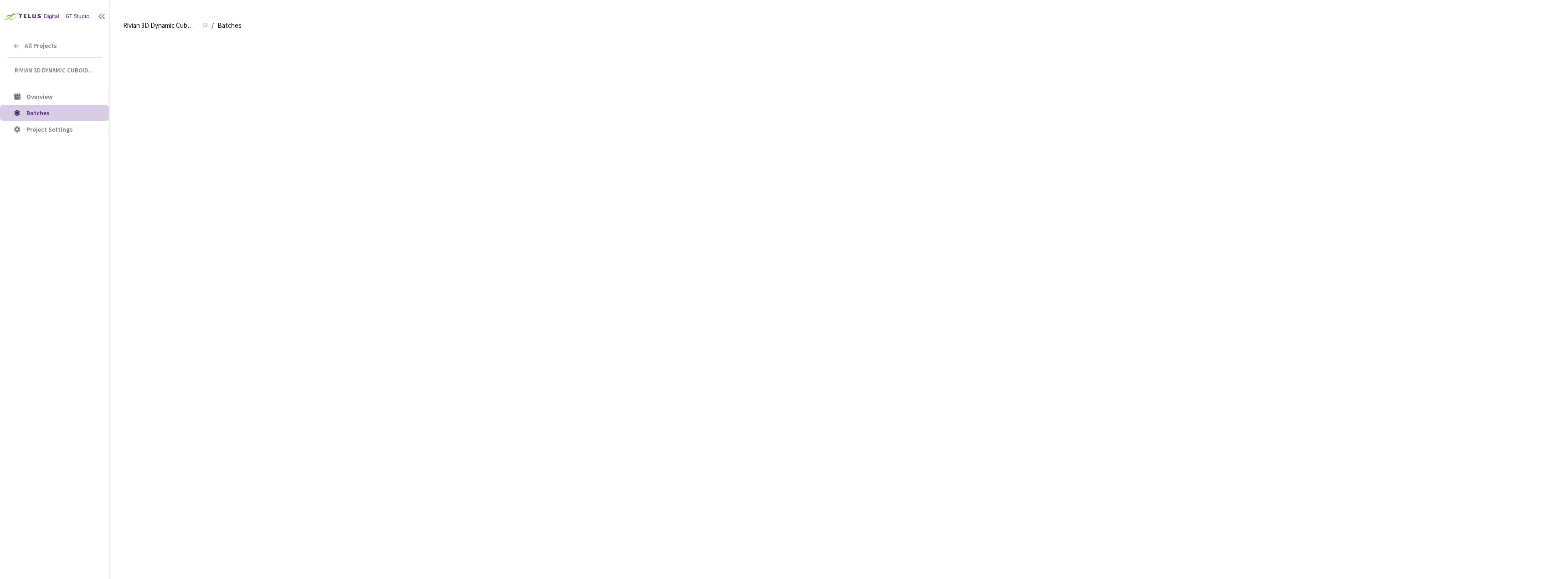
click at [45, 116] on div "Fetching Data" at bounding box center [784, 290] width 1568 height 579
click at [255, 112] on div "Created on [DATE] 6:28 AM Jobs 31/32 Total Frames 1109/1144 Total Annotations 1…" at bounding box center [840, 108] width 1315 height 25
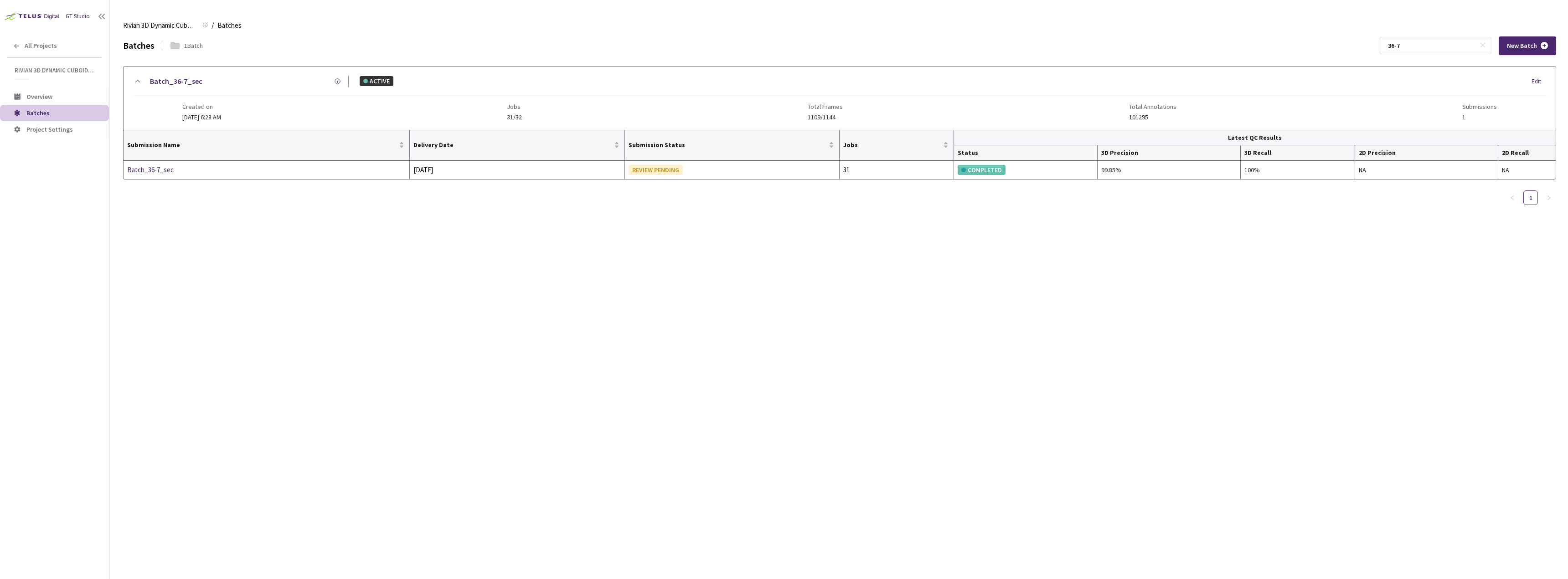
click at [50, 114] on span "Batches" at bounding box center [64, 113] width 75 height 8
click at [1449, 46] on input "36-7" at bounding box center [1431, 45] width 97 height 16
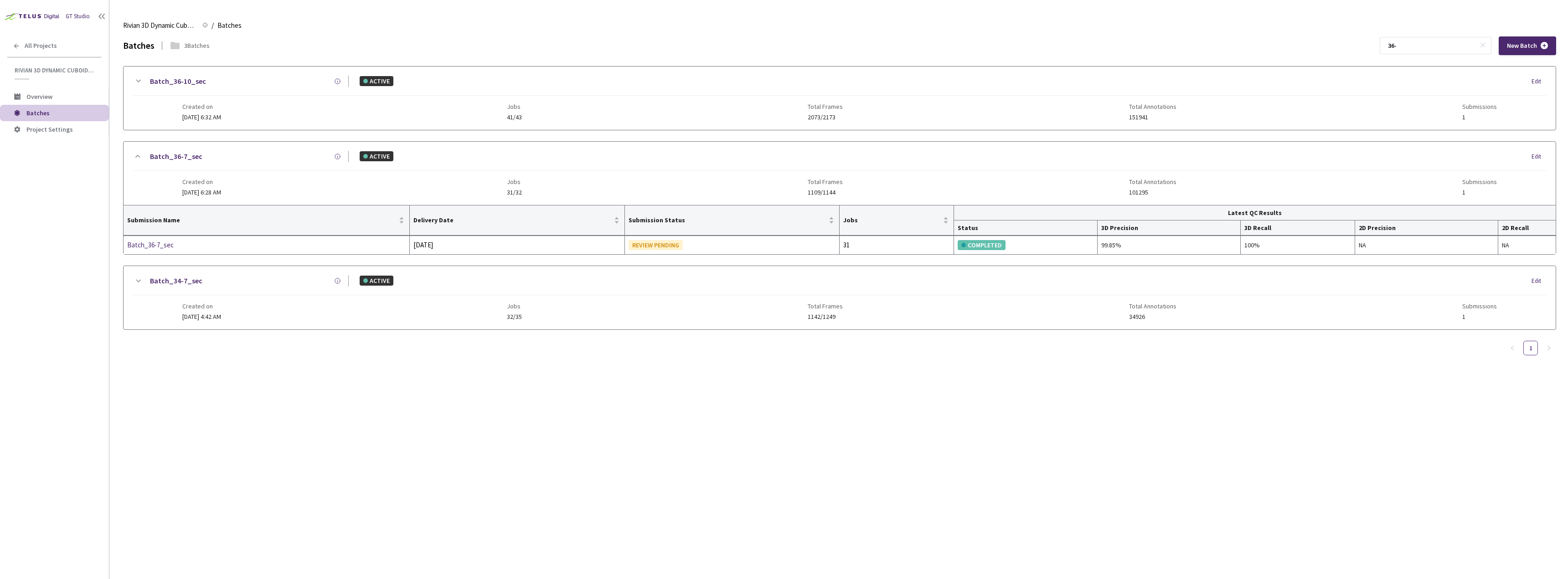
type input "36-"
click at [201, 83] on link "Batch_36-10_sec" at bounding box center [178, 81] width 56 height 12
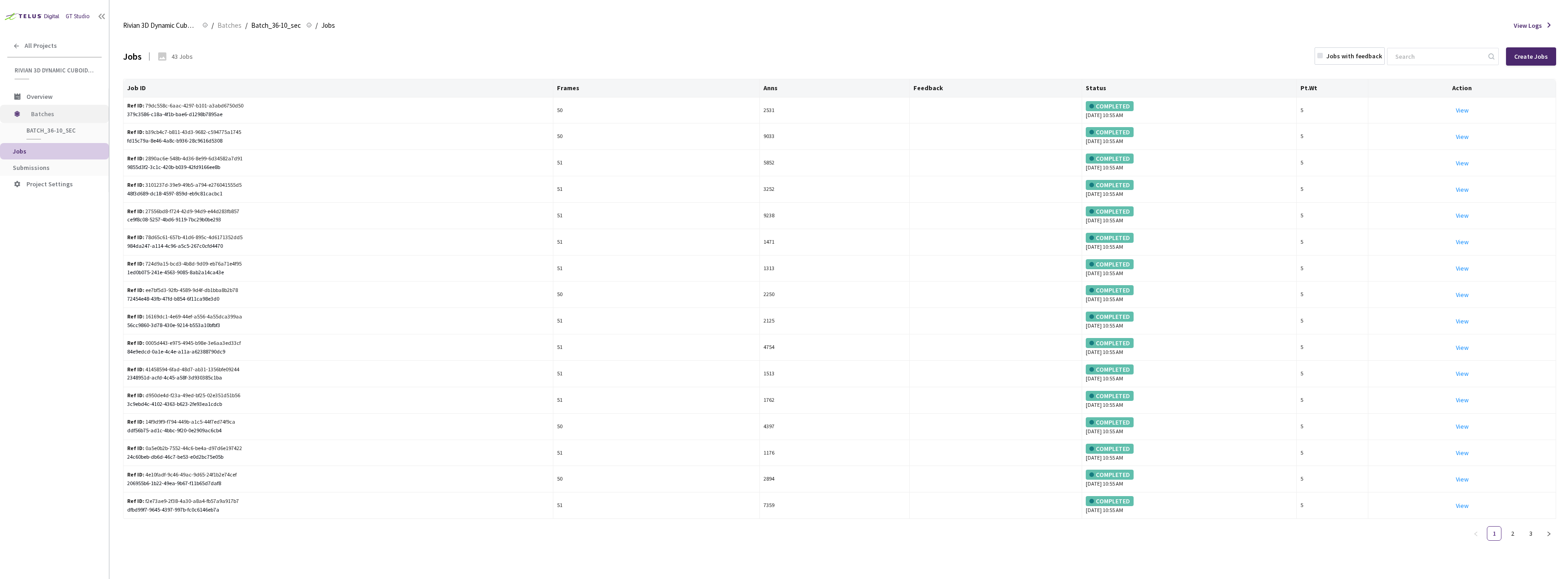
click at [48, 113] on span "Batches" at bounding box center [62, 114] width 63 height 18
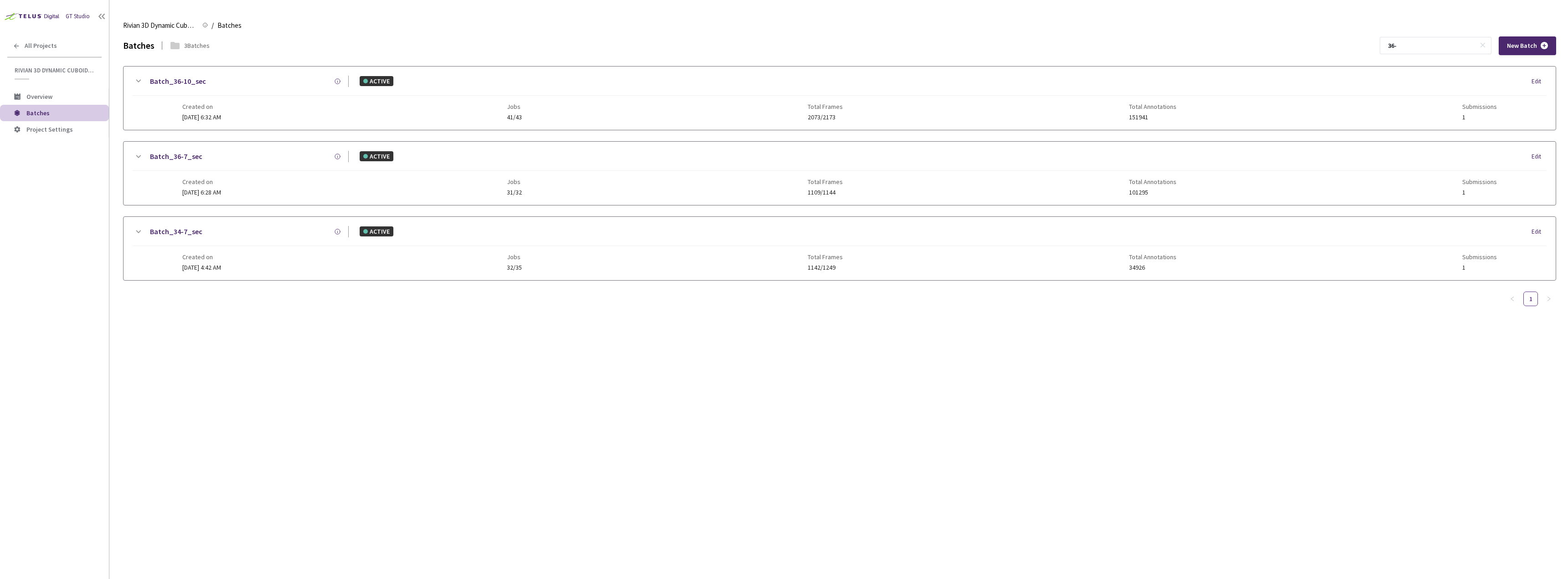
click at [221, 104] on span "Created on" at bounding box center [202, 106] width 39 height 7
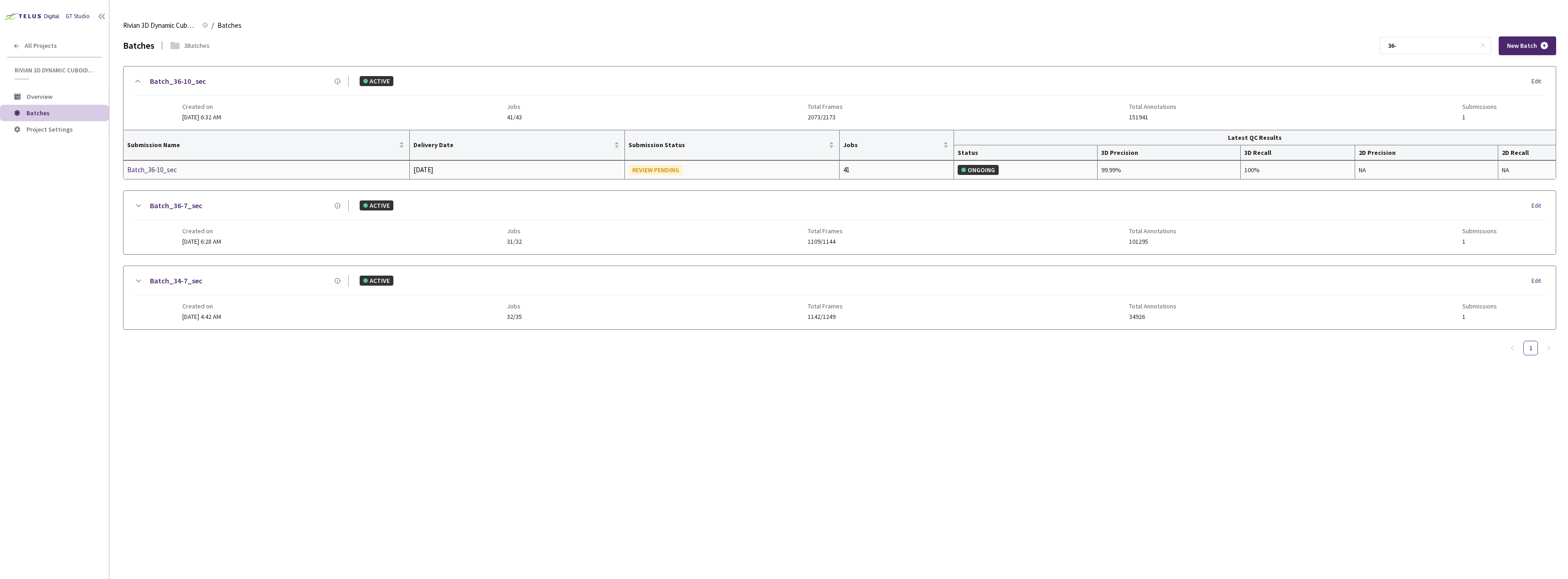
click at [159, 175] on div "Batch_36-10_sec" at bounding box center [175, 170] width 97 height 11
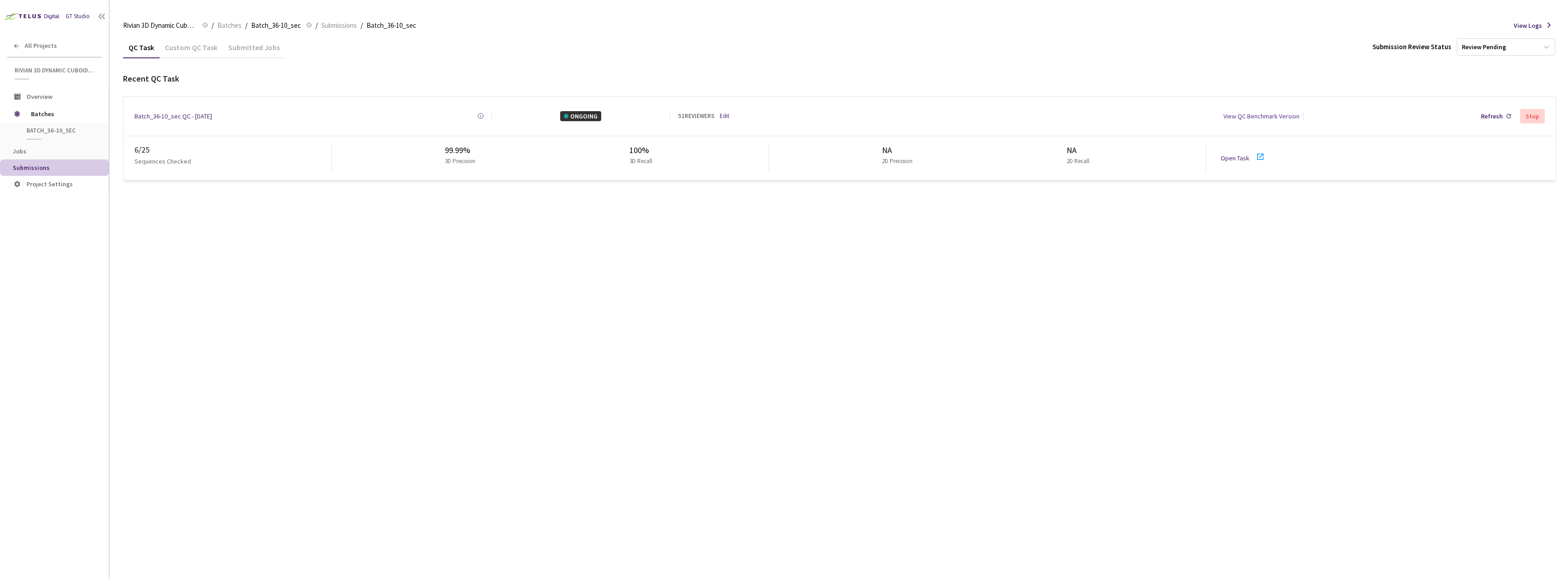
click at [1238, 157] on link "Open Task" at bounding box center [1234, 158] width 29 height 8
